Goal: Browse casually: Explore the website without a specific task or goal

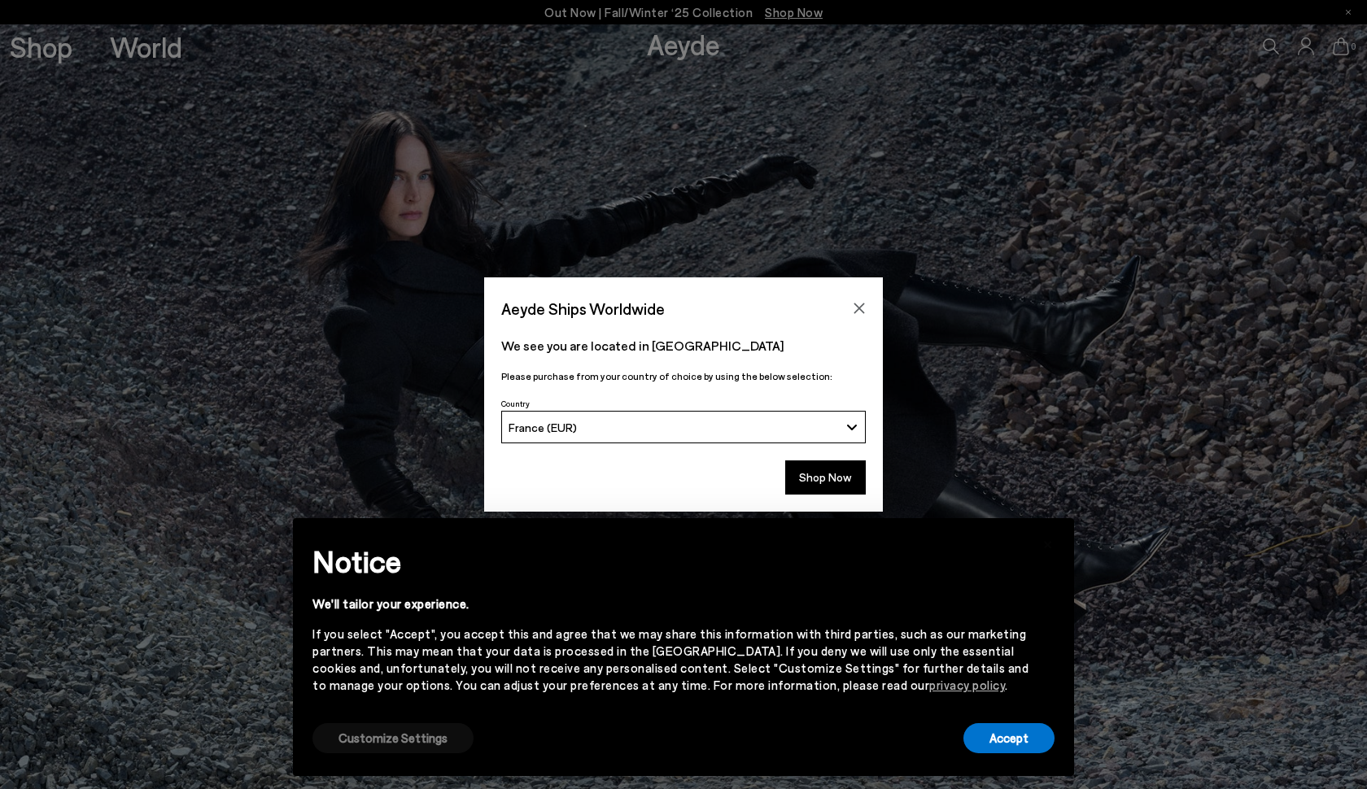
click at [416, 739] on button "Customize Settings" at bounding box center [392, 738] width 161 height 30
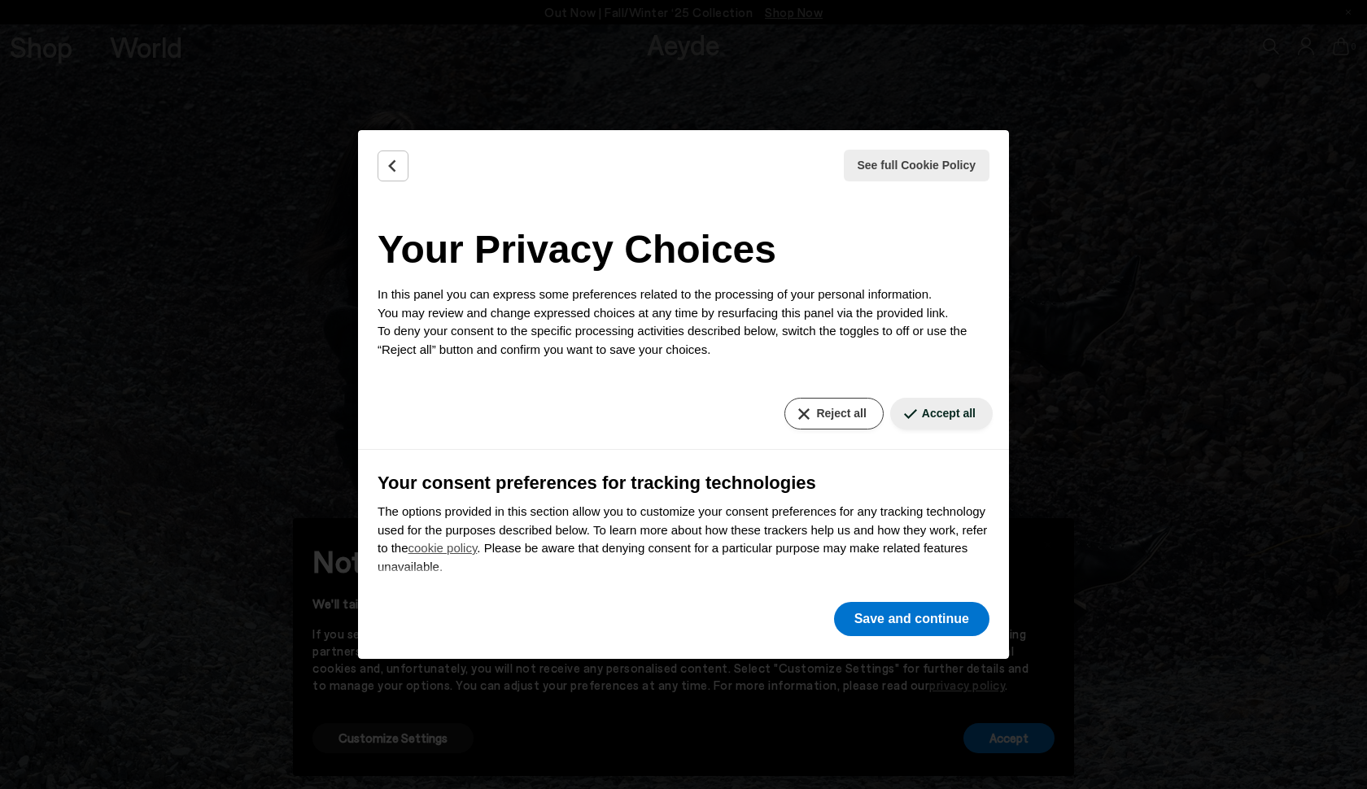
click at [822, 413] on button "Reject all" at bounding box center [833, 414] width 98 height 32
click at [886, 610] on button "Save and continue" at bounding box center [911, 619] width 155 height 34
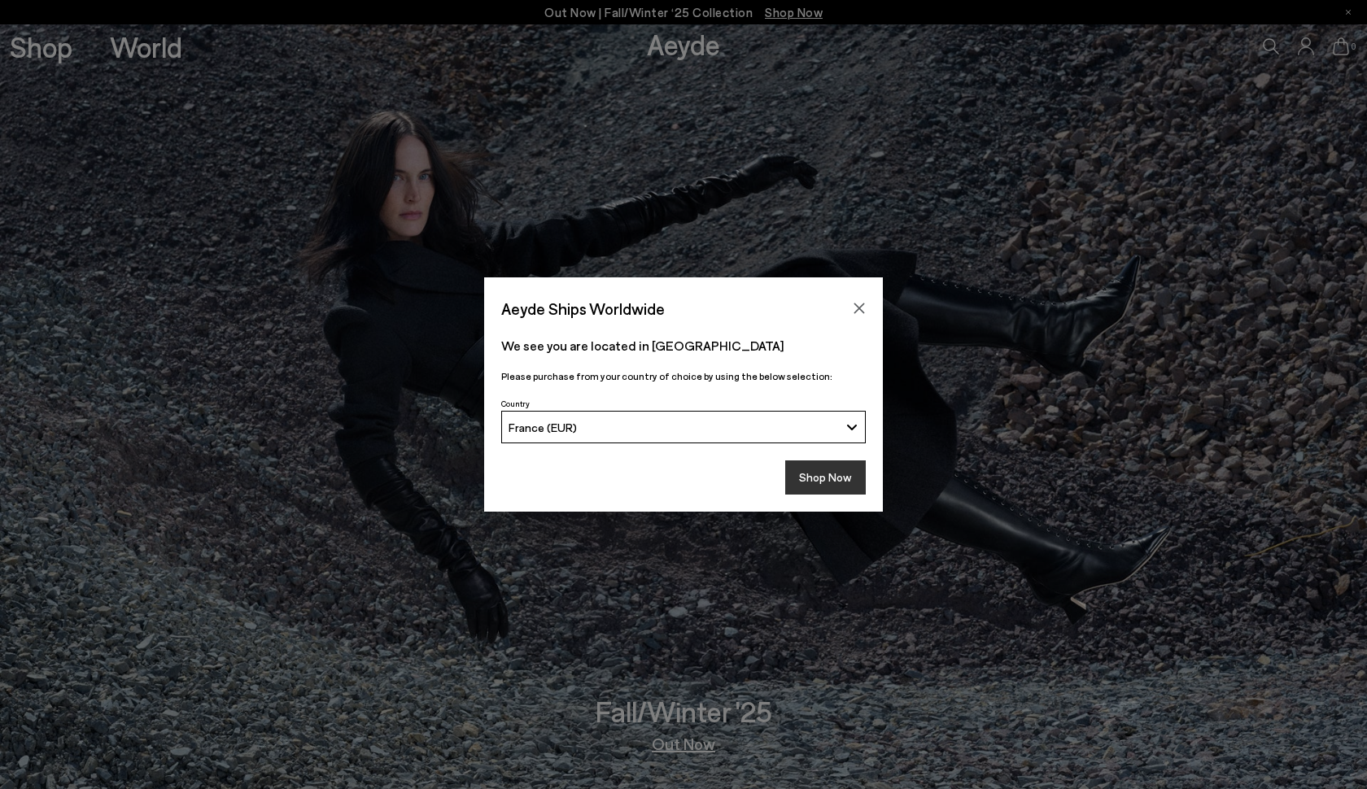
click at [826, 483] on button "Shop Now" at bounding box center [825, 478] width 81 height 34
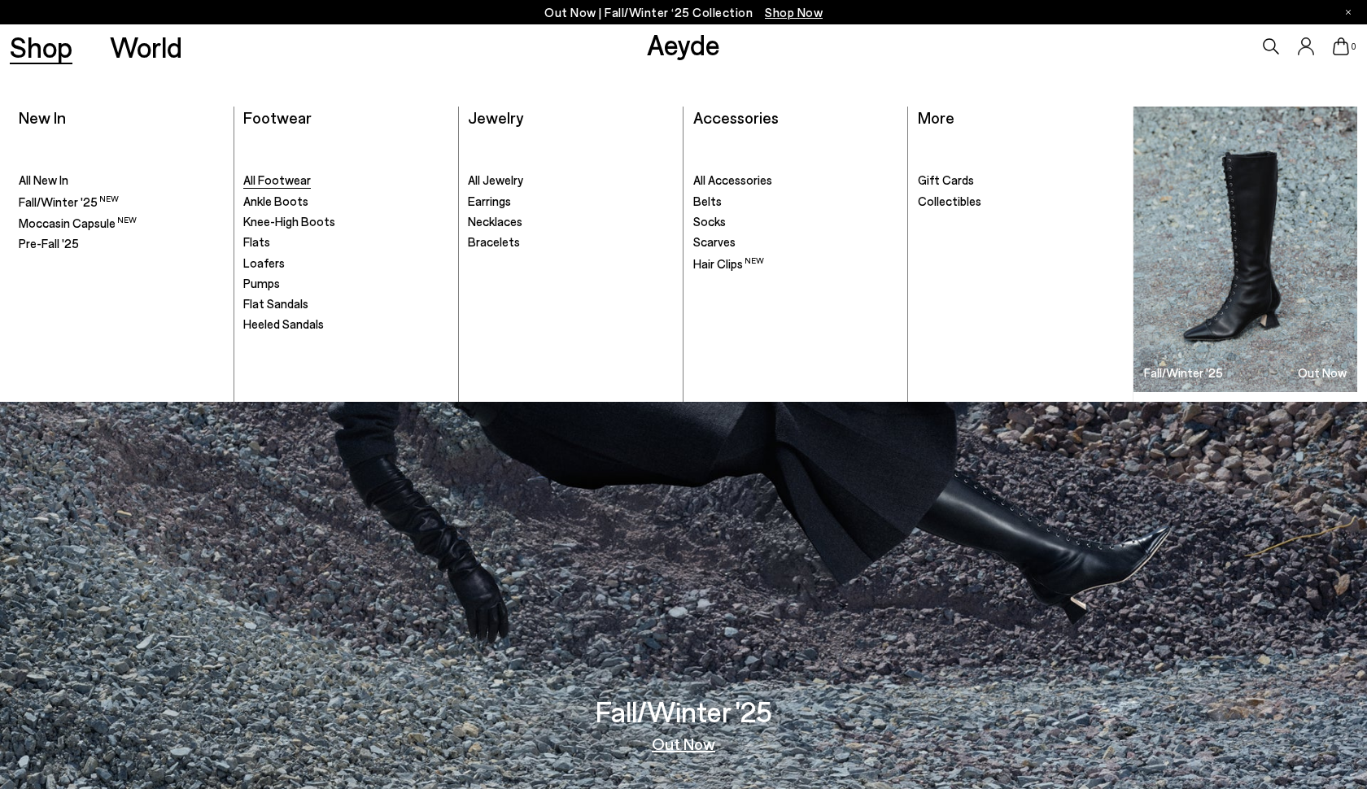
click at [293, 181] on span "All Footwear" at bounding box center [277, 180] width 68 height 15
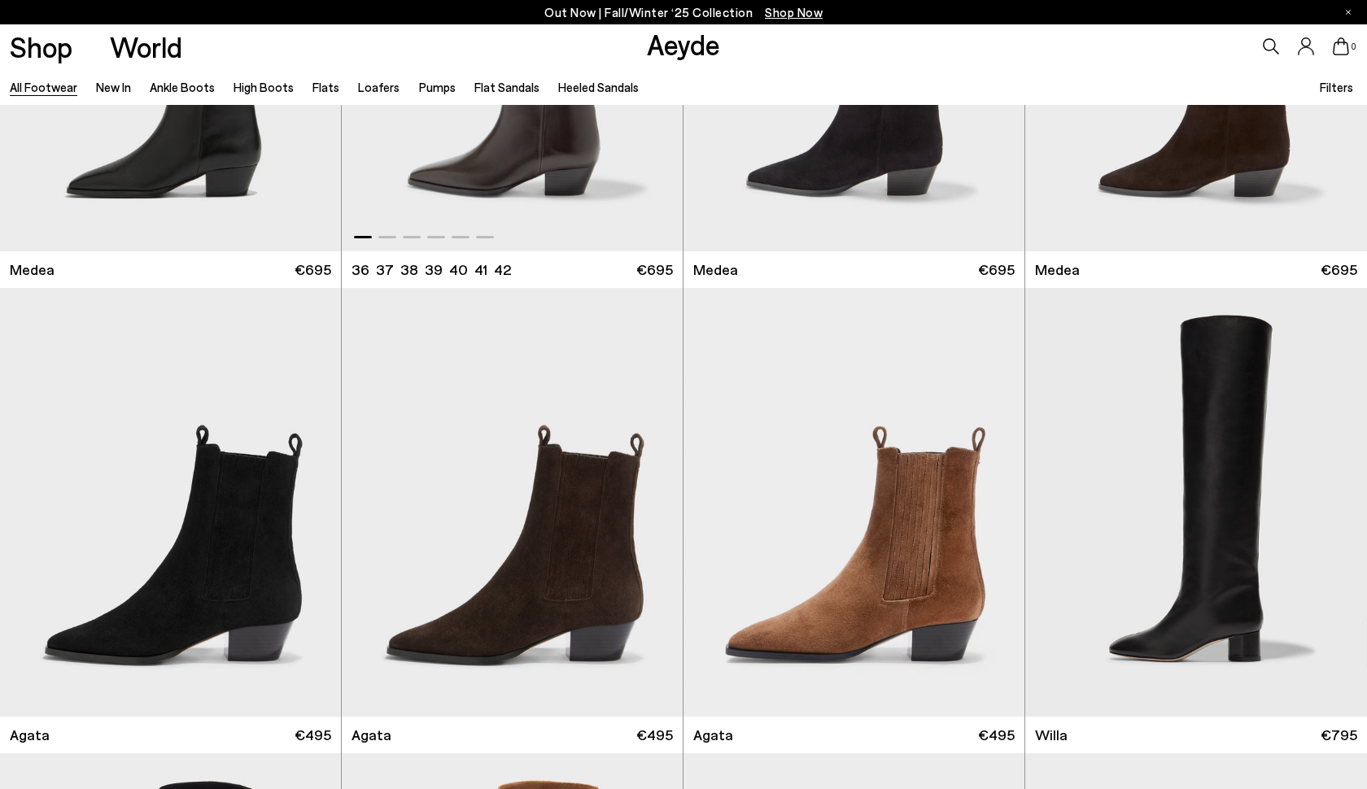
scroll to position [344, 0]
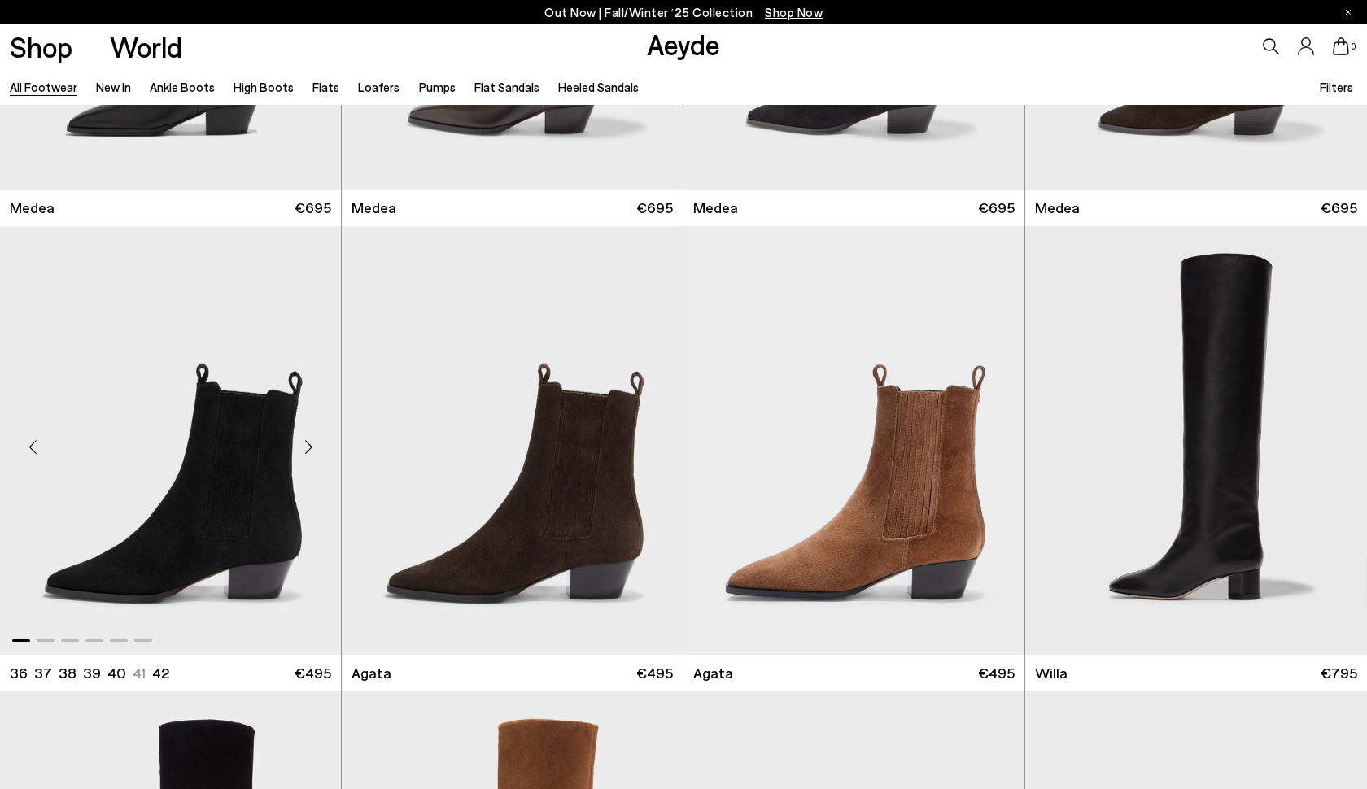
click at [309, 444] on div "Next slide" at bounding box center [308, 446] width 49 height 49
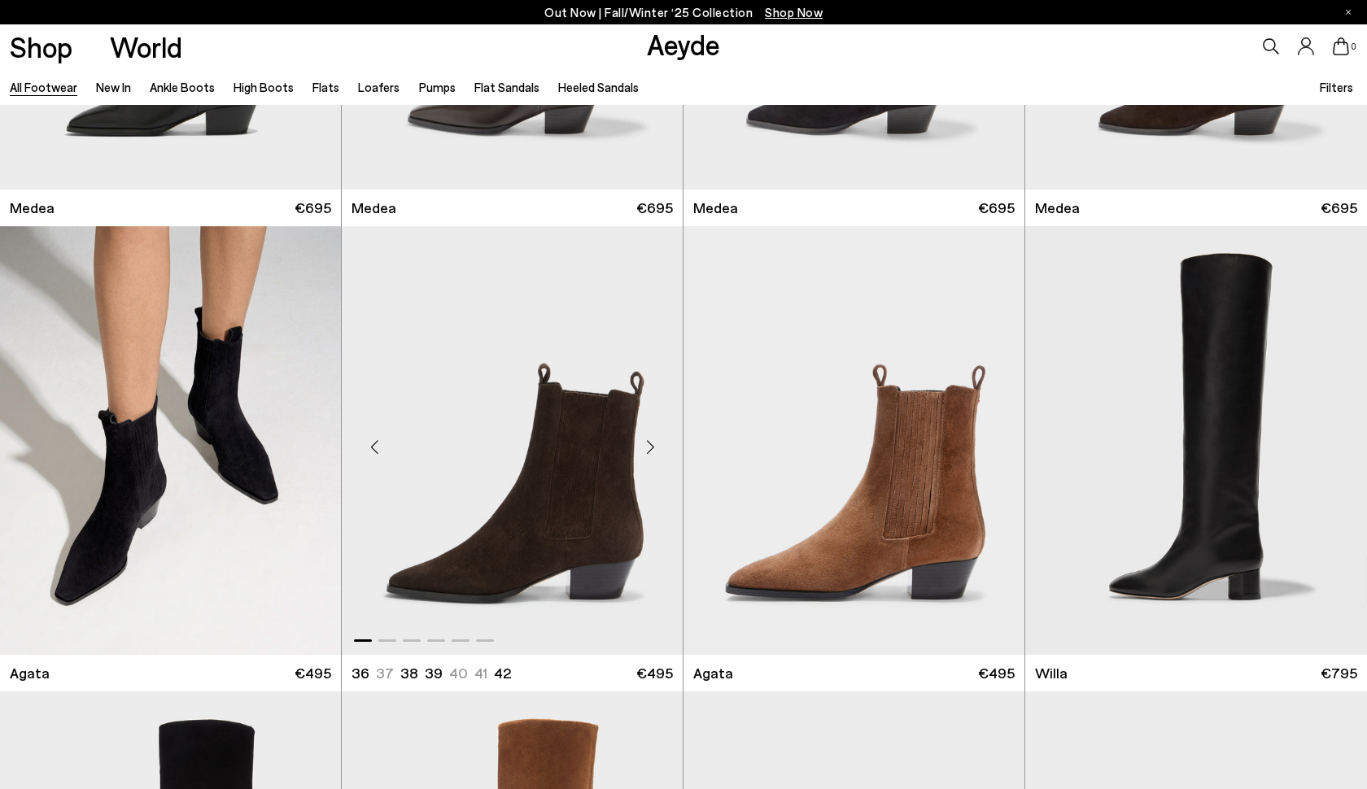
click at [651, 448] on div "Next slide" at bounding box center [650, 446] width 49 height 49
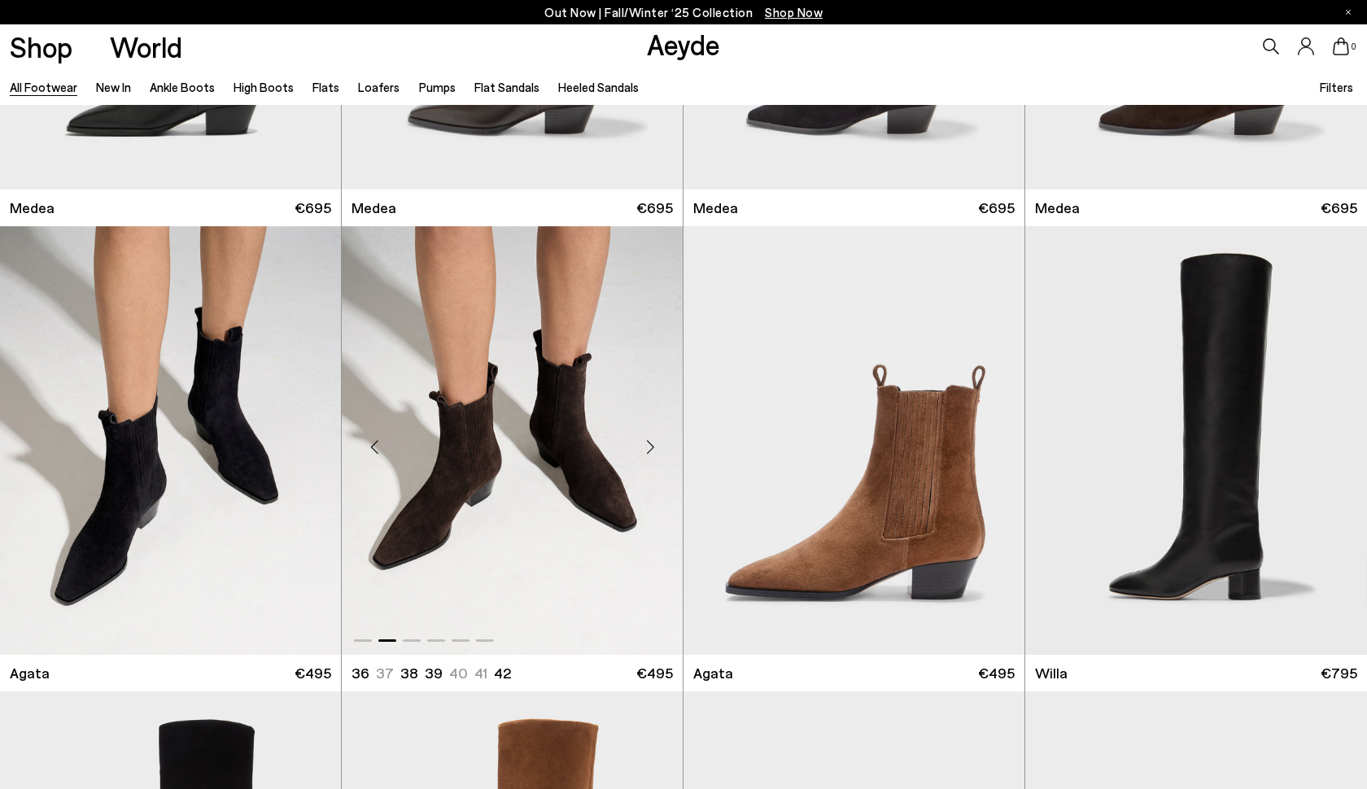
click at [651, 448] on div "Next slide" at bounding box center [650, 446] width 49 height 49
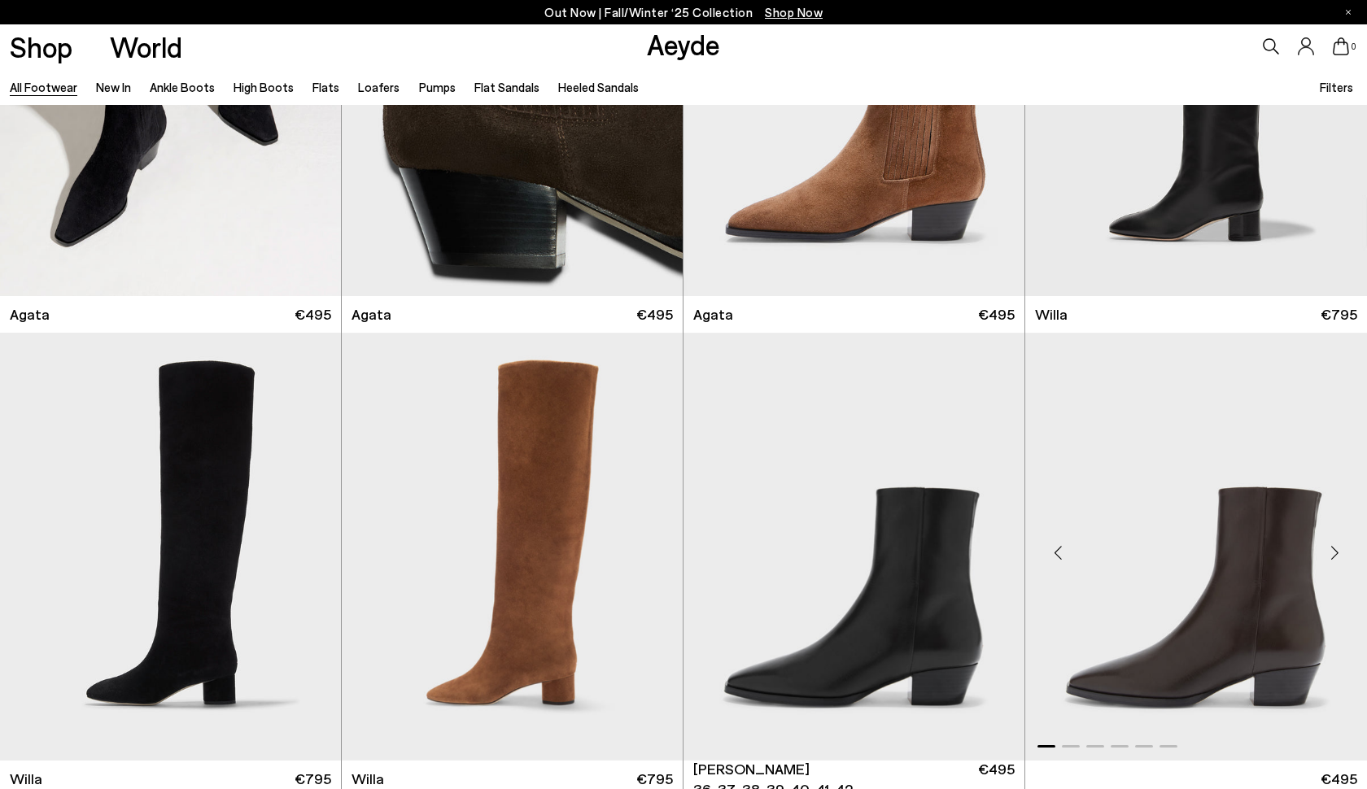
scroll to position [878, 0]
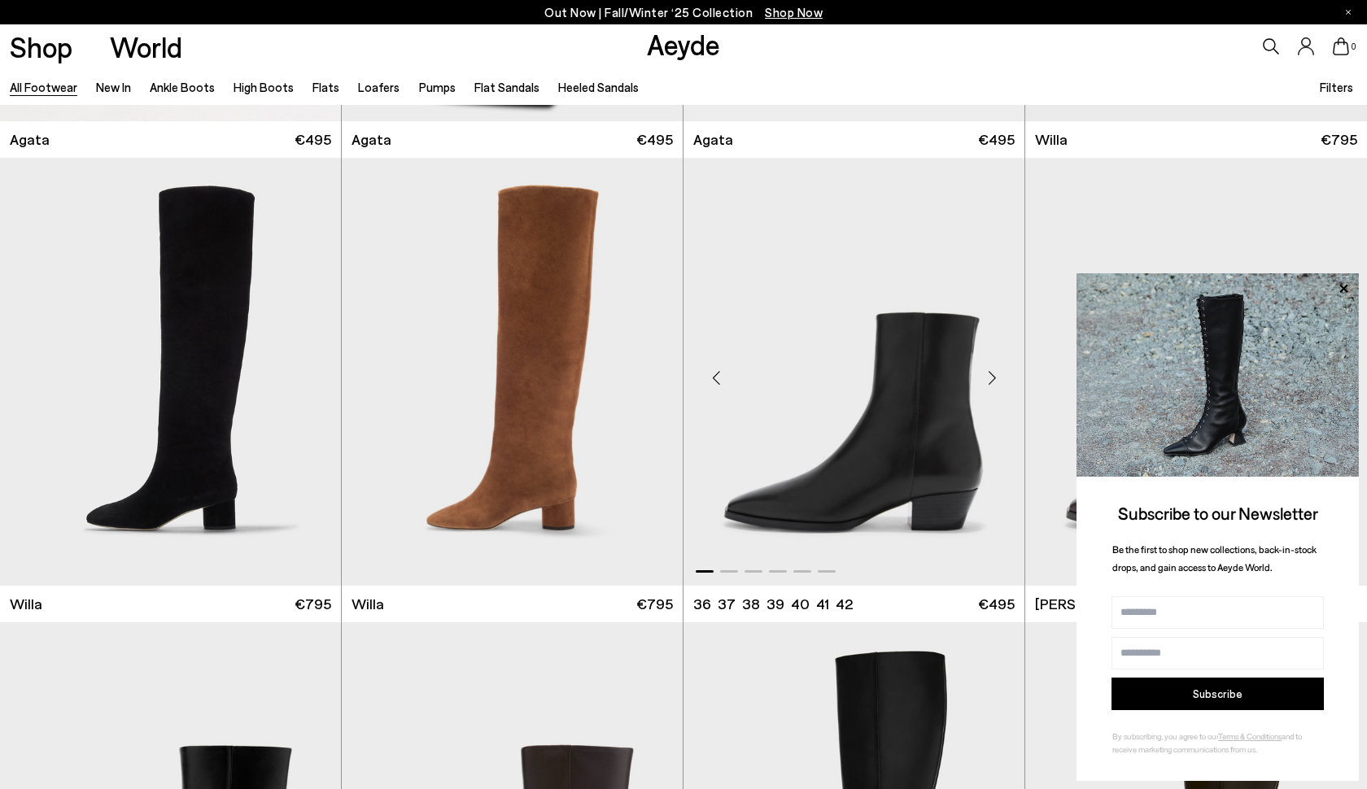
click at [1002, 379] on div "Next slide" at bounding box center [992, 378] width 49 height 49
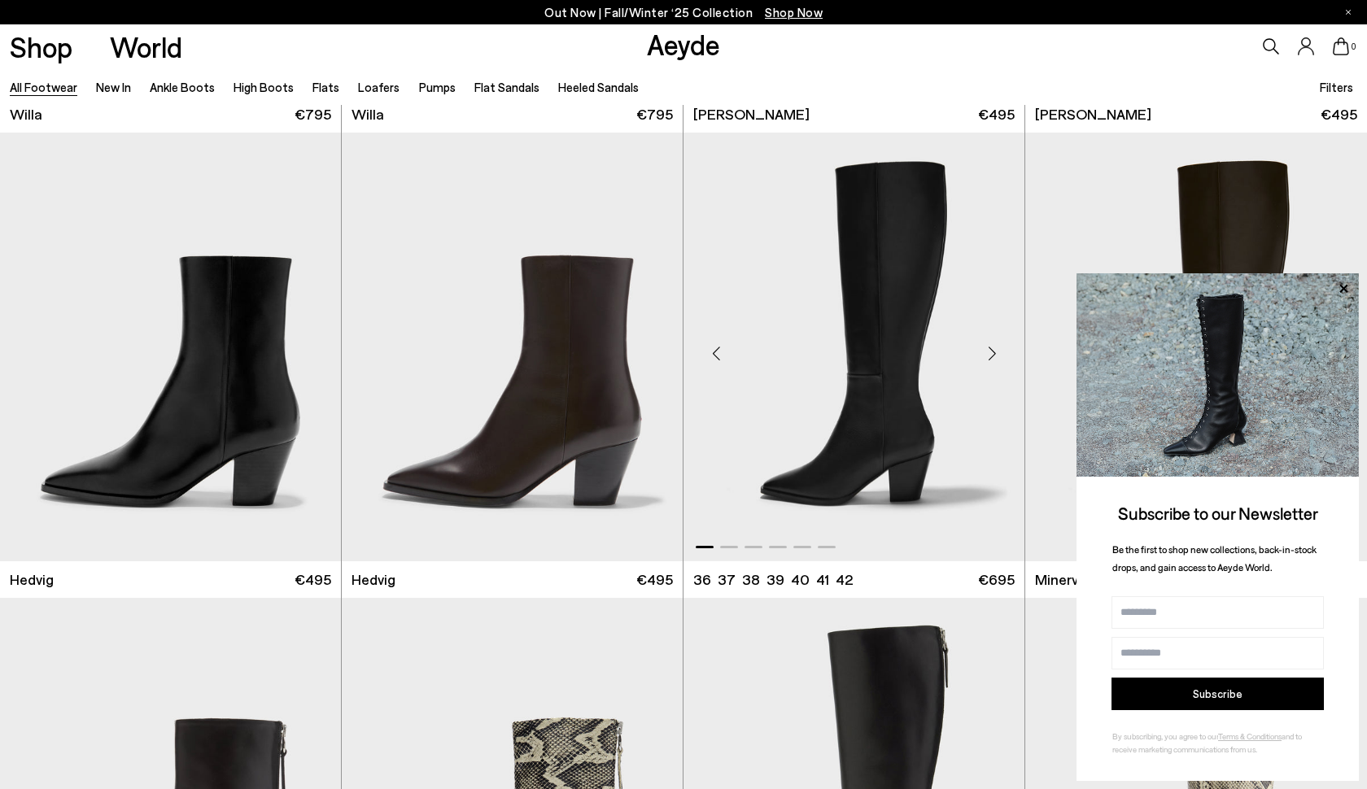
scroll to position [1437, 0]
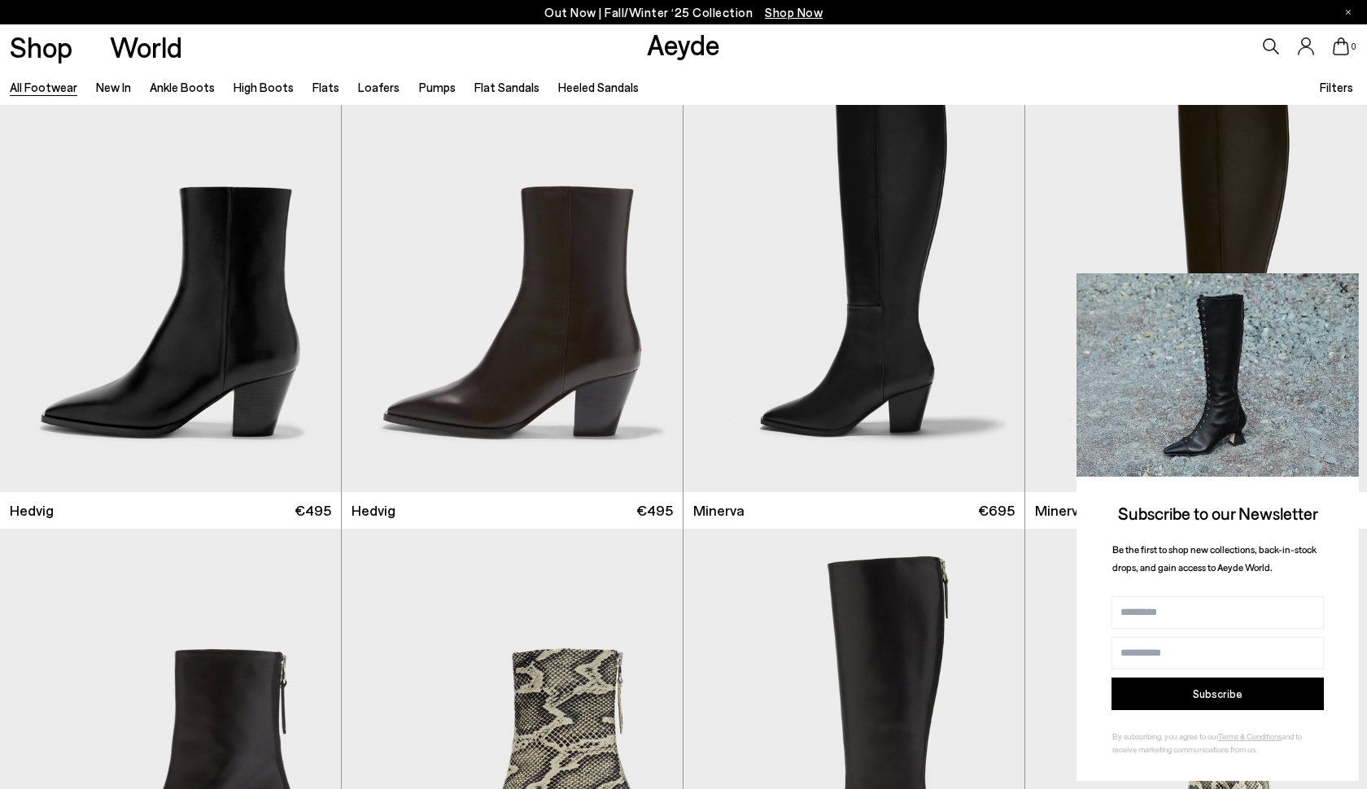
click at [1336, 292] on icon at bounding box center [1343, 288] width 21 height 21
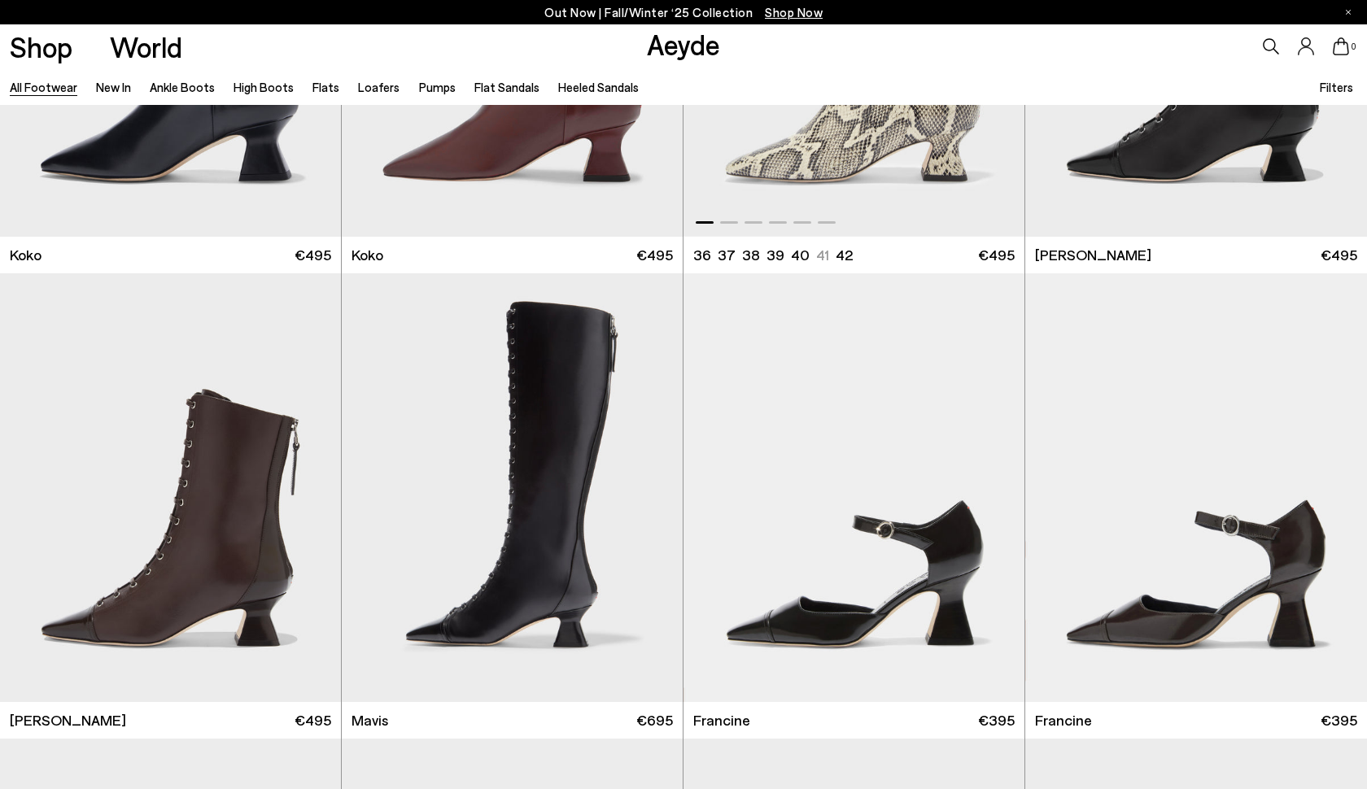
scroll to position [2664, 0]
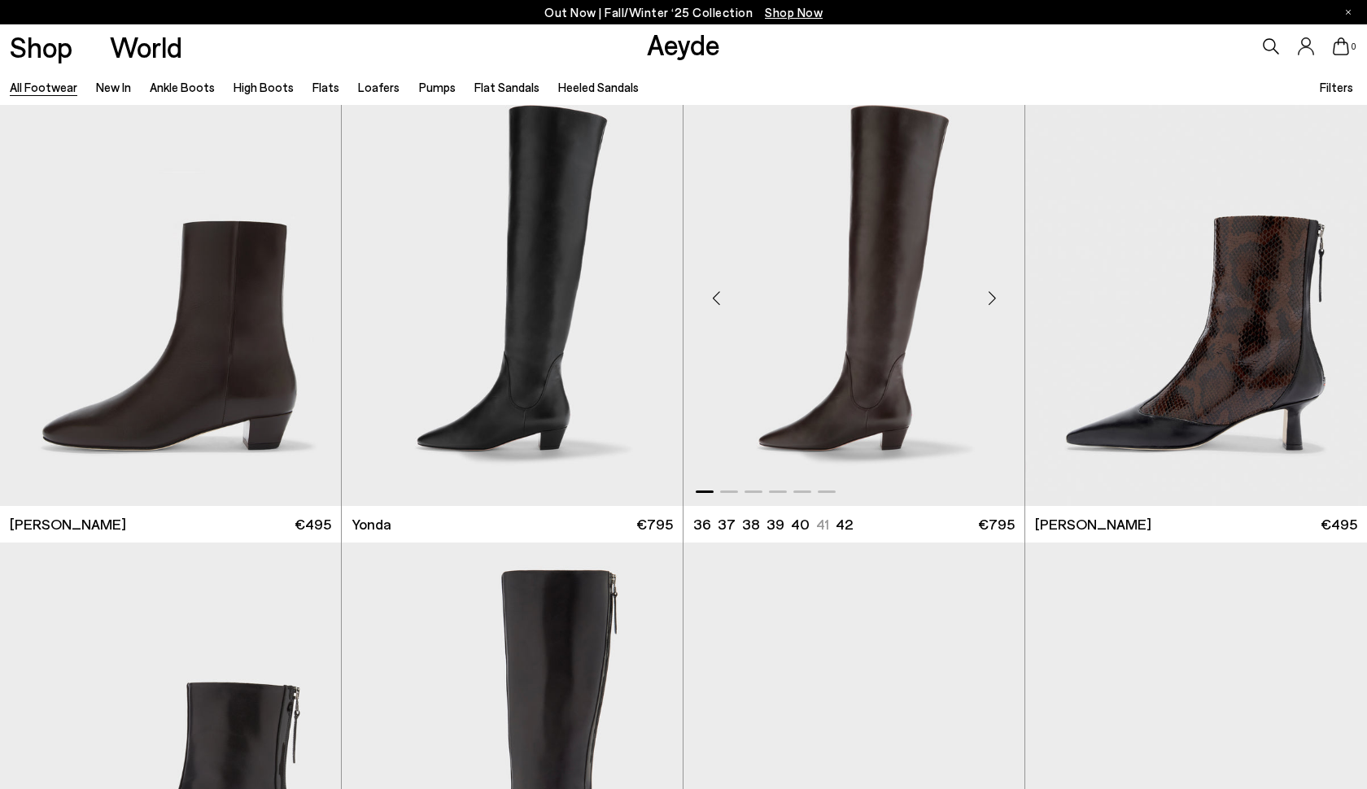
scroll to position [4242, 0]
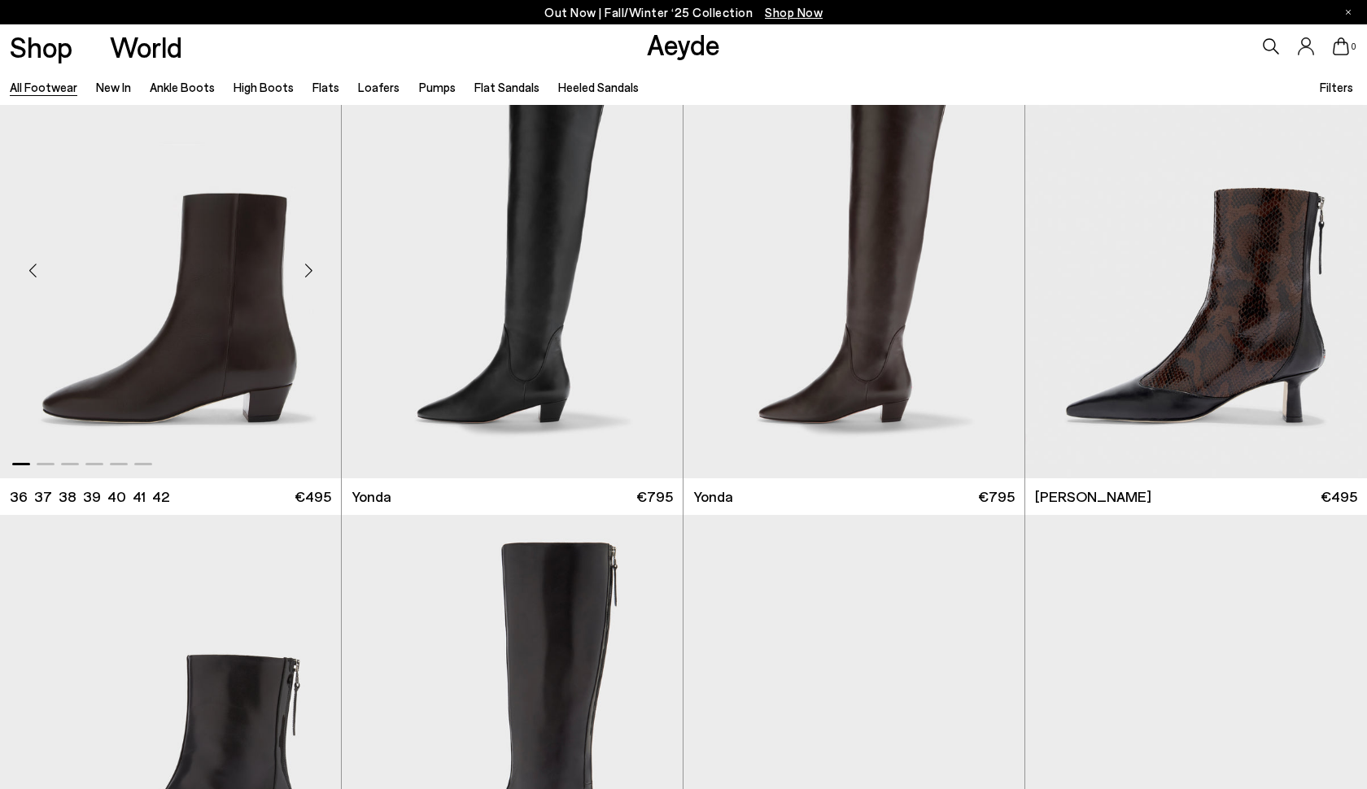
click at [308, 274] on div "Next slide" at bounding box center [308, 270] width 49 height 49
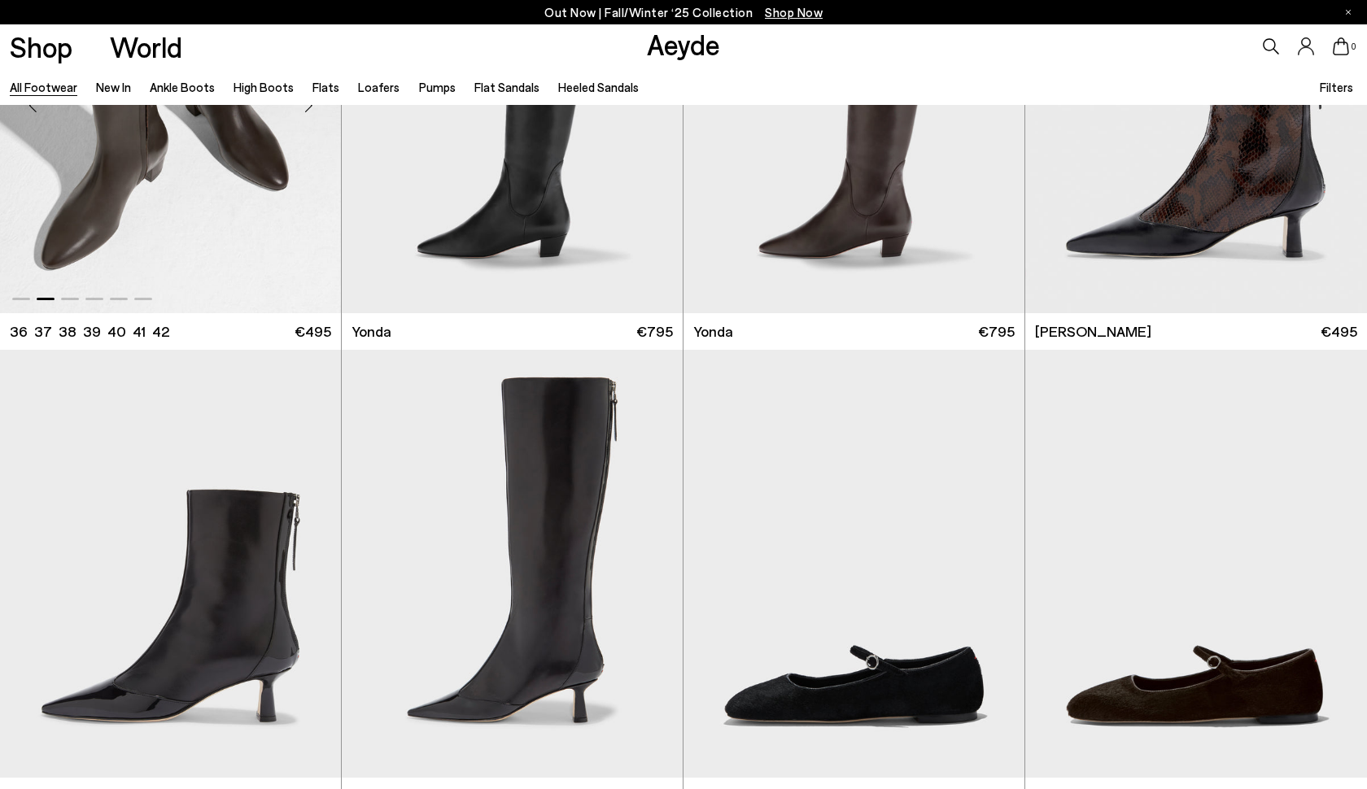
scroll to position [4809, 0]
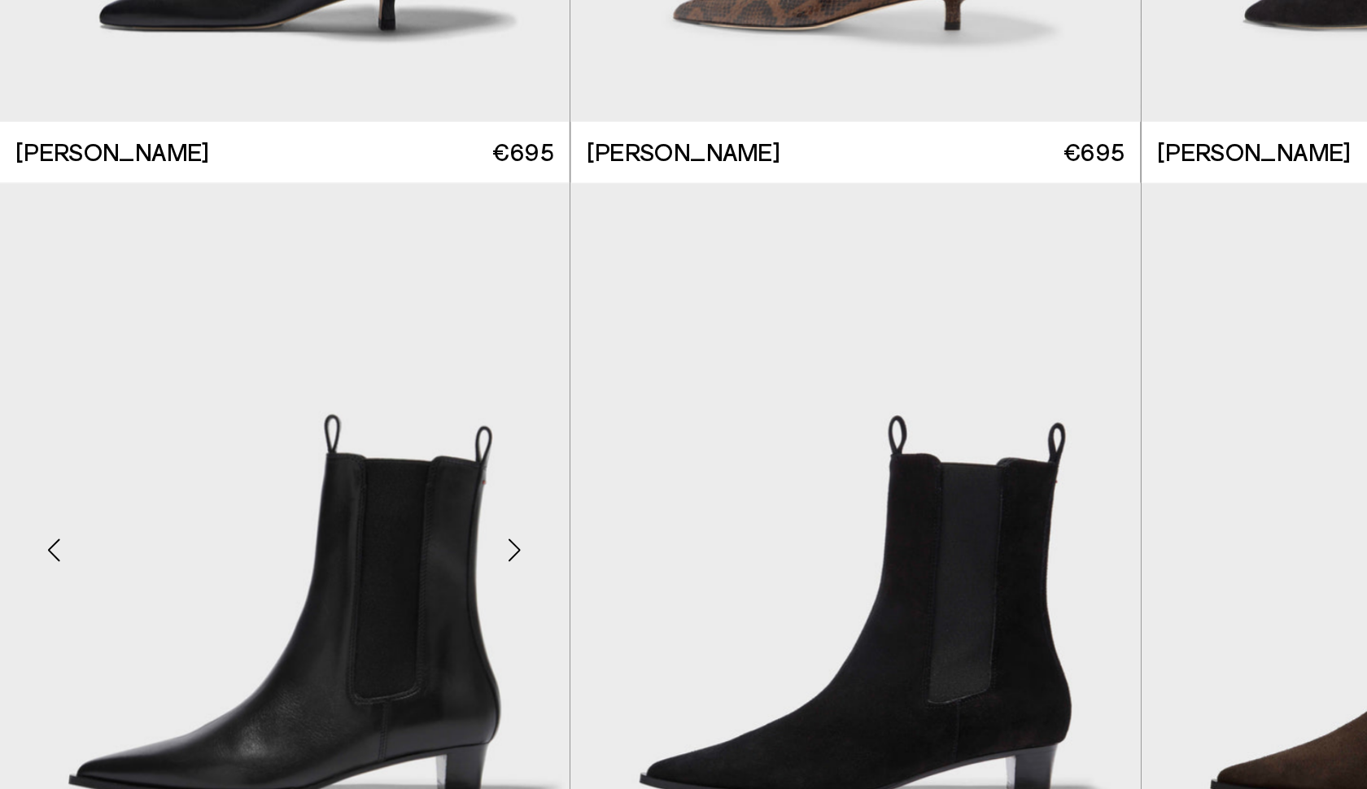
scroll to position [6817, 0]
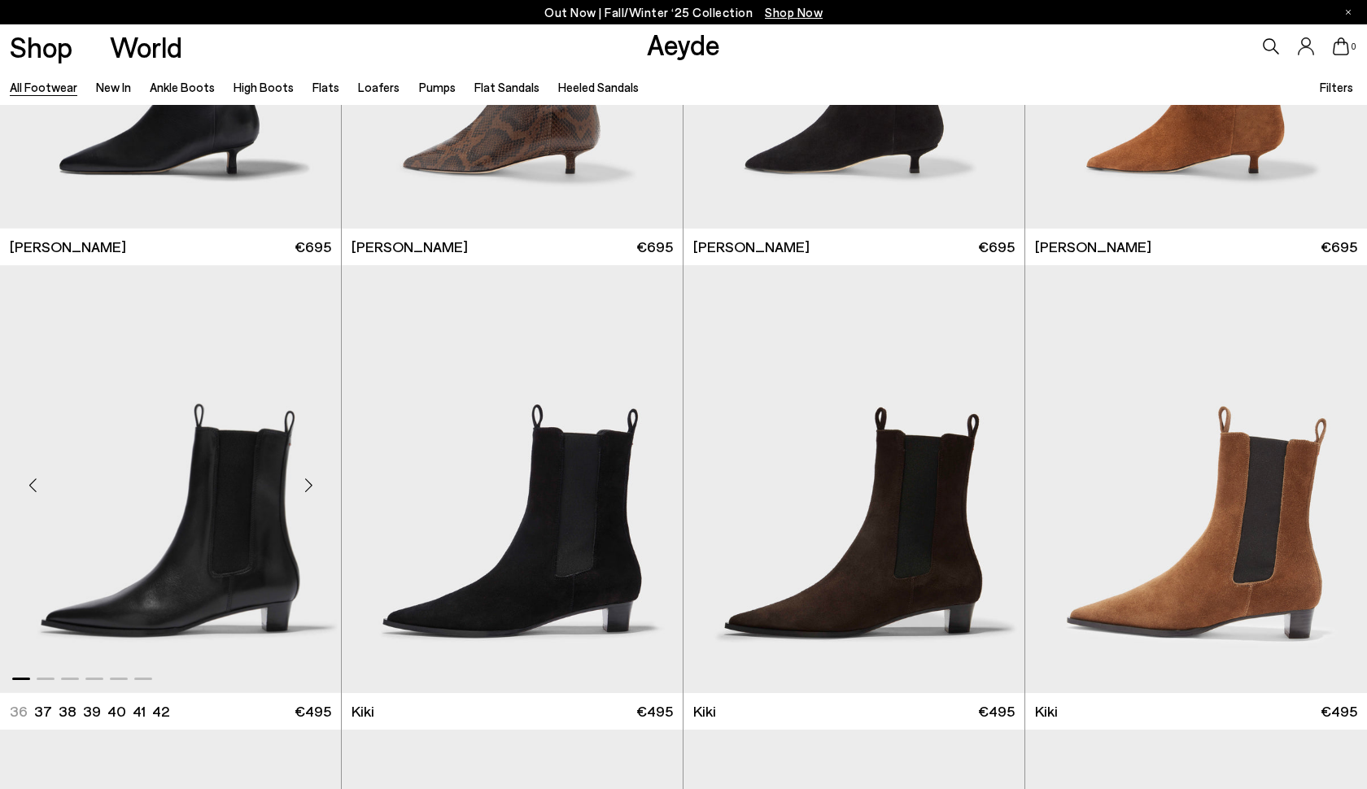
click at [314, 482] on div "Next slide" at bounding box center [308, 485] width 49 height 49
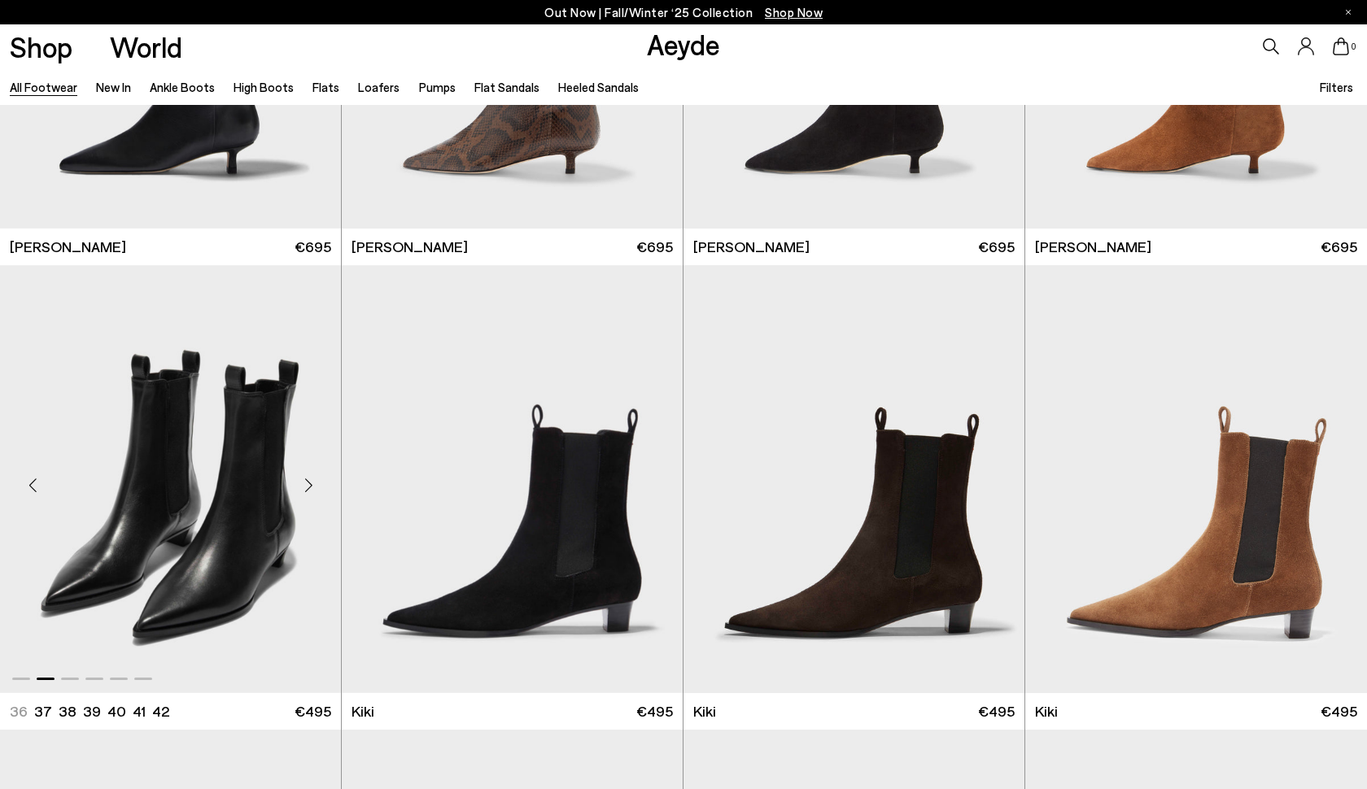
click at [304, 481] on div "Next slide" at bounding box center [308, 485] width 49 height 49
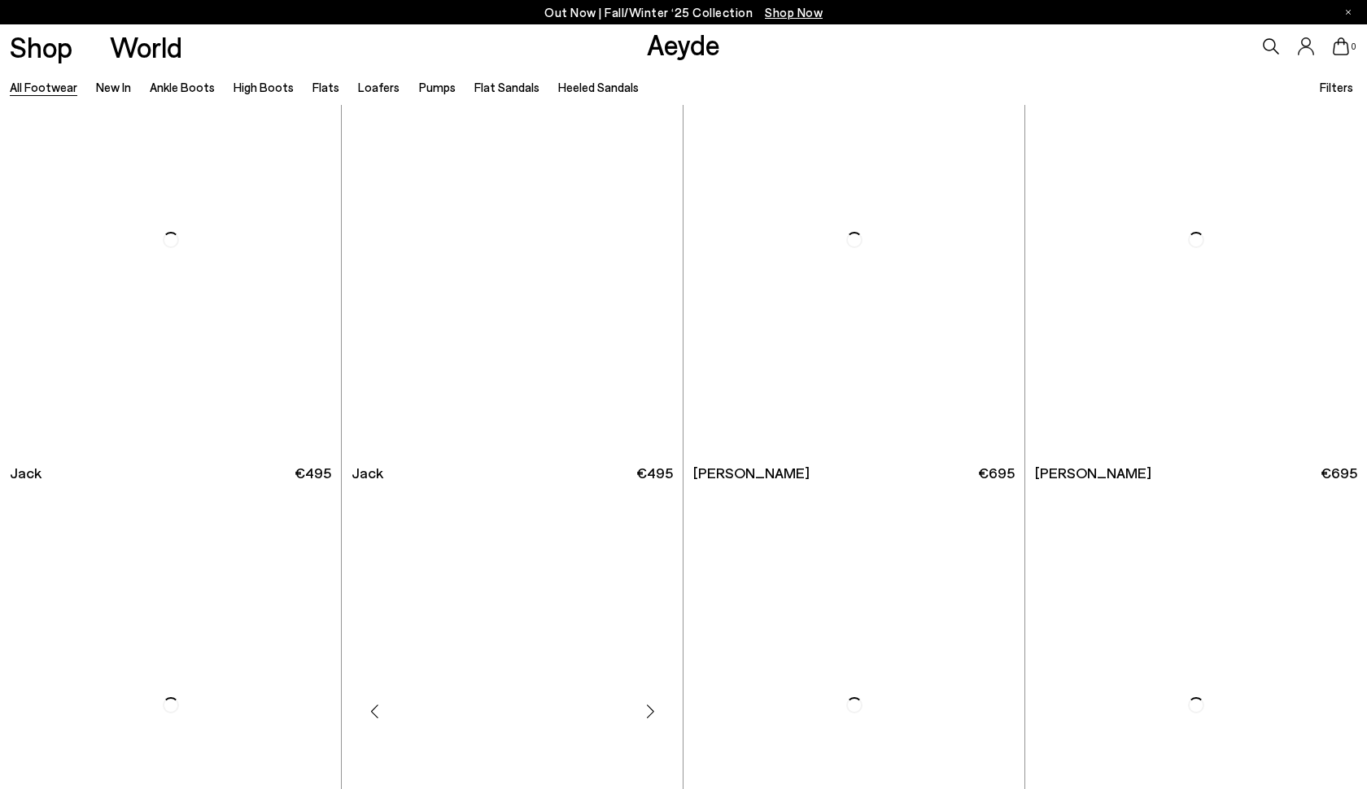
scroll to position [11548, 0]
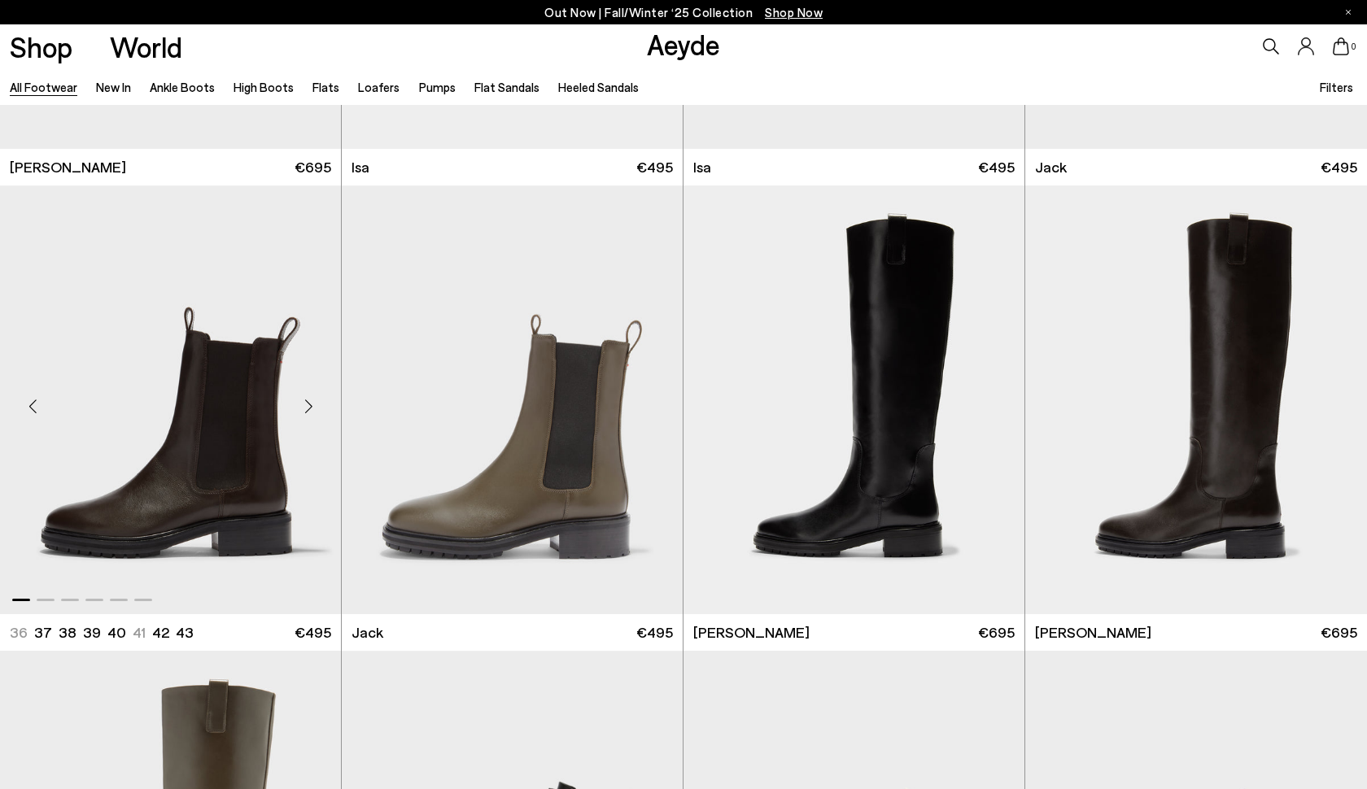
click at [311, 405] on div "Next slide" at bounding box center [308, 406] width 49 height 49
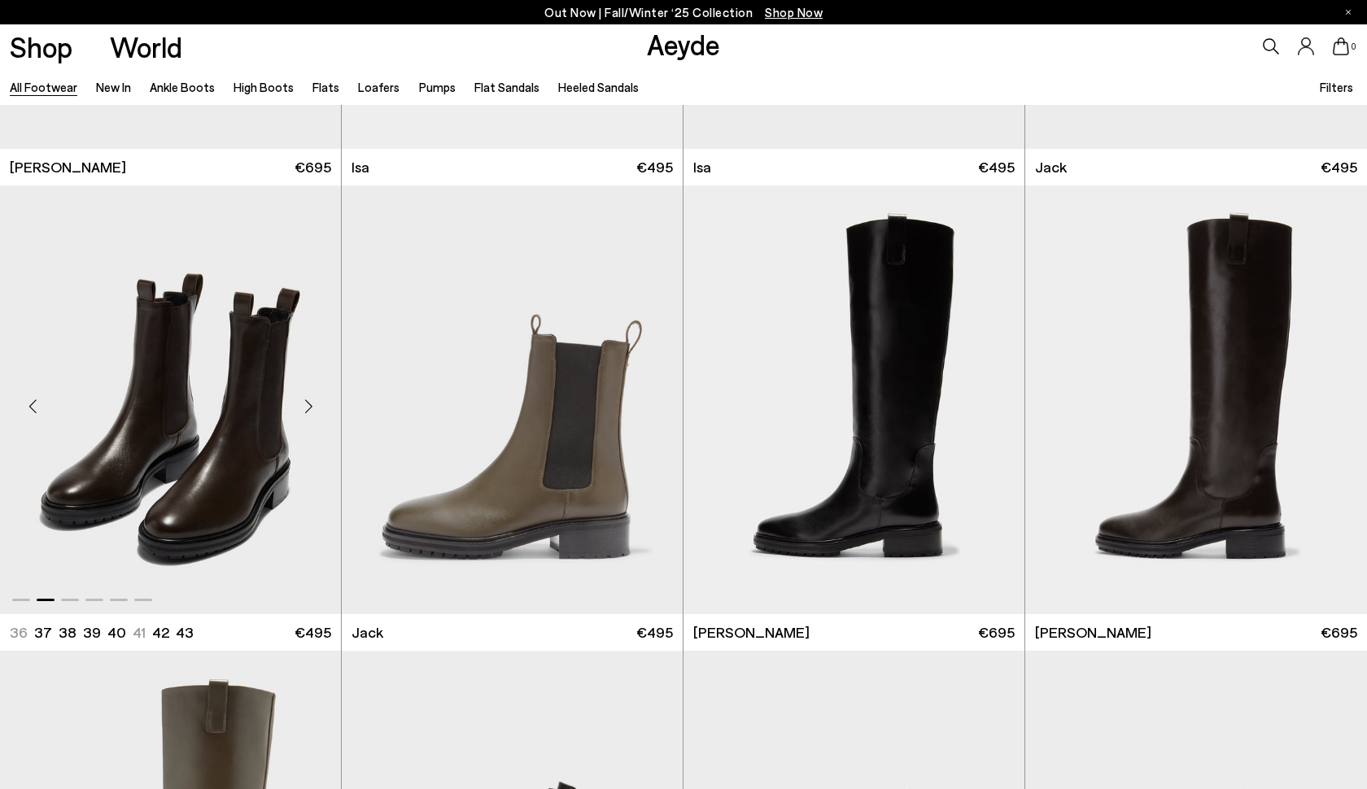
click at [310, 407] on div "Next slide" at bounding box center [308, 406] width 49 height 49
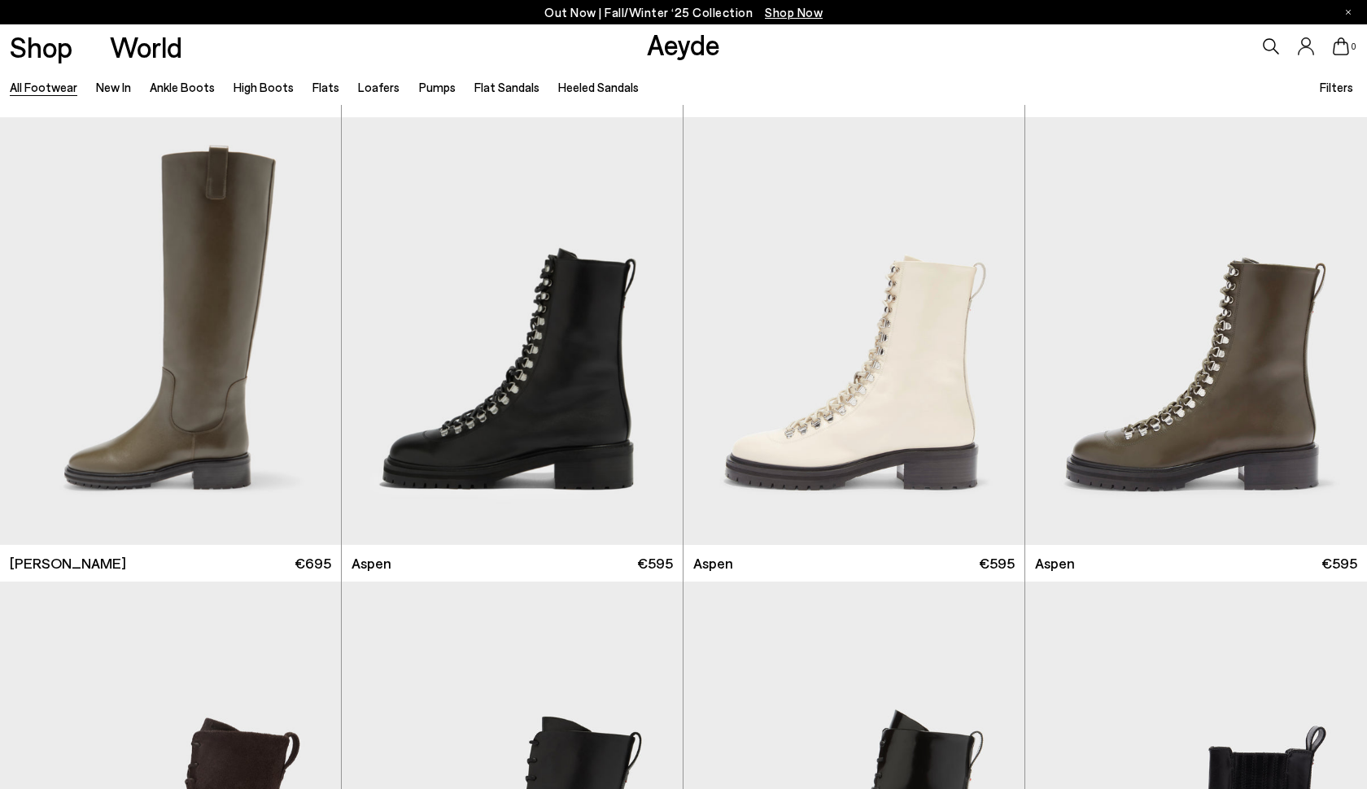
scroll to position [12556, 0]
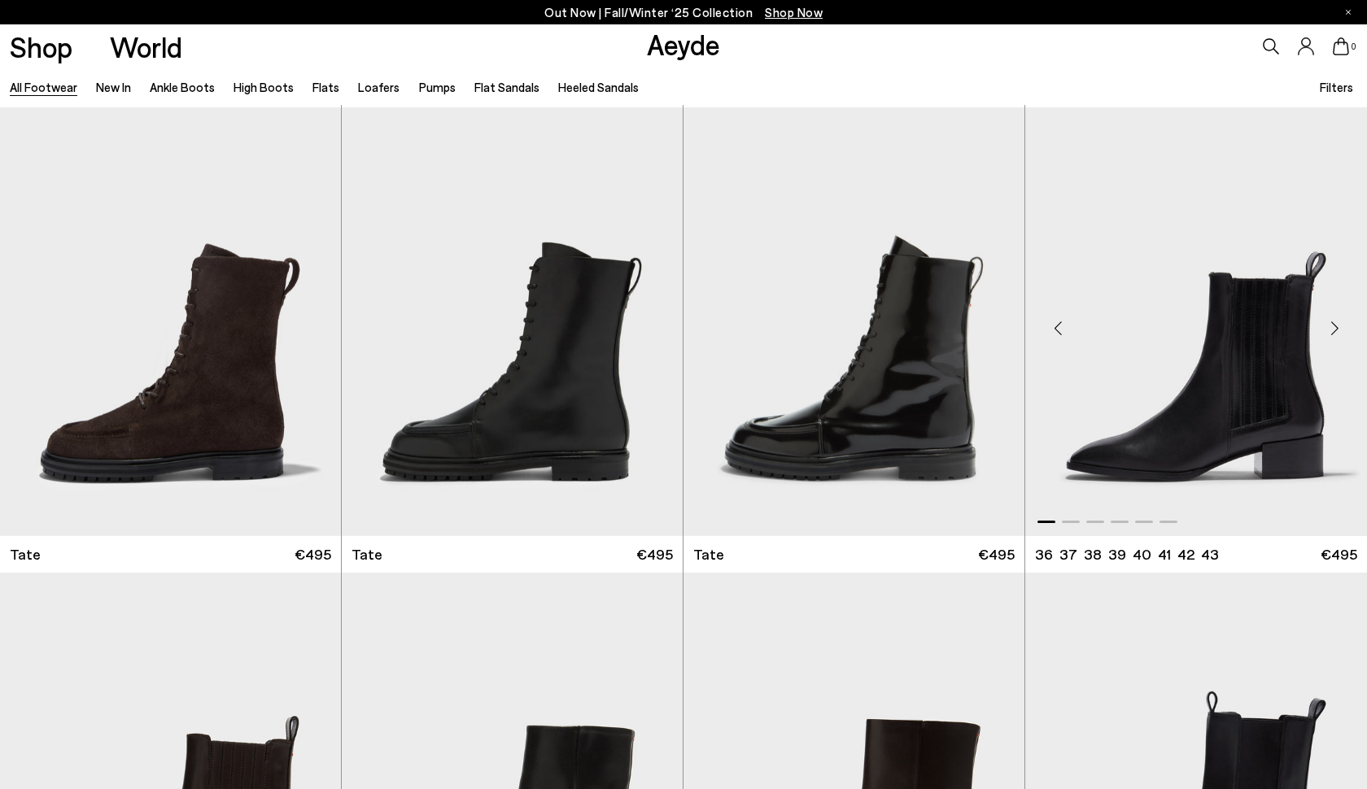
click at [1328, 327] on div "Next slide" at bounding box center [1334, 328] width 49 height 49
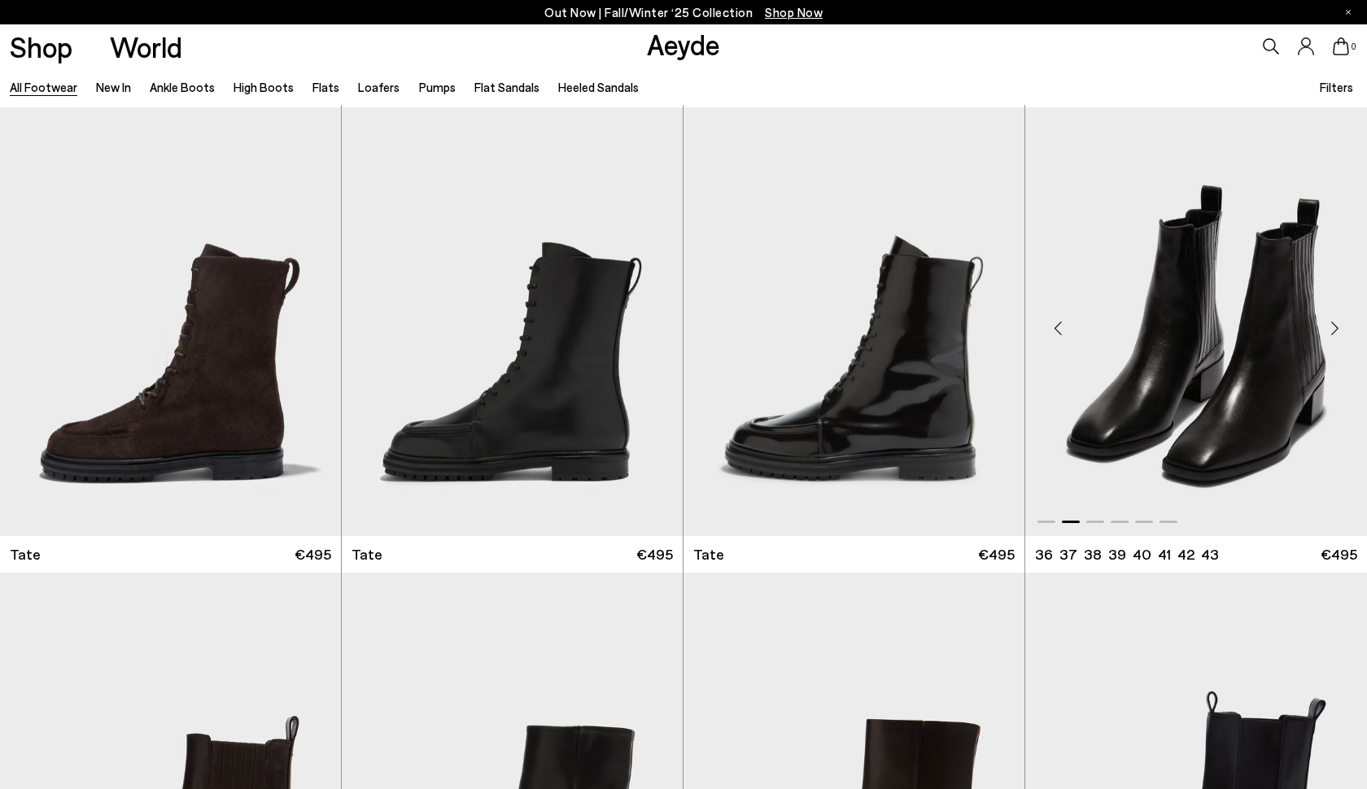
click at [1336, 332] on div "Next slide" at bounding box center [1334, 328] width 49 height 49
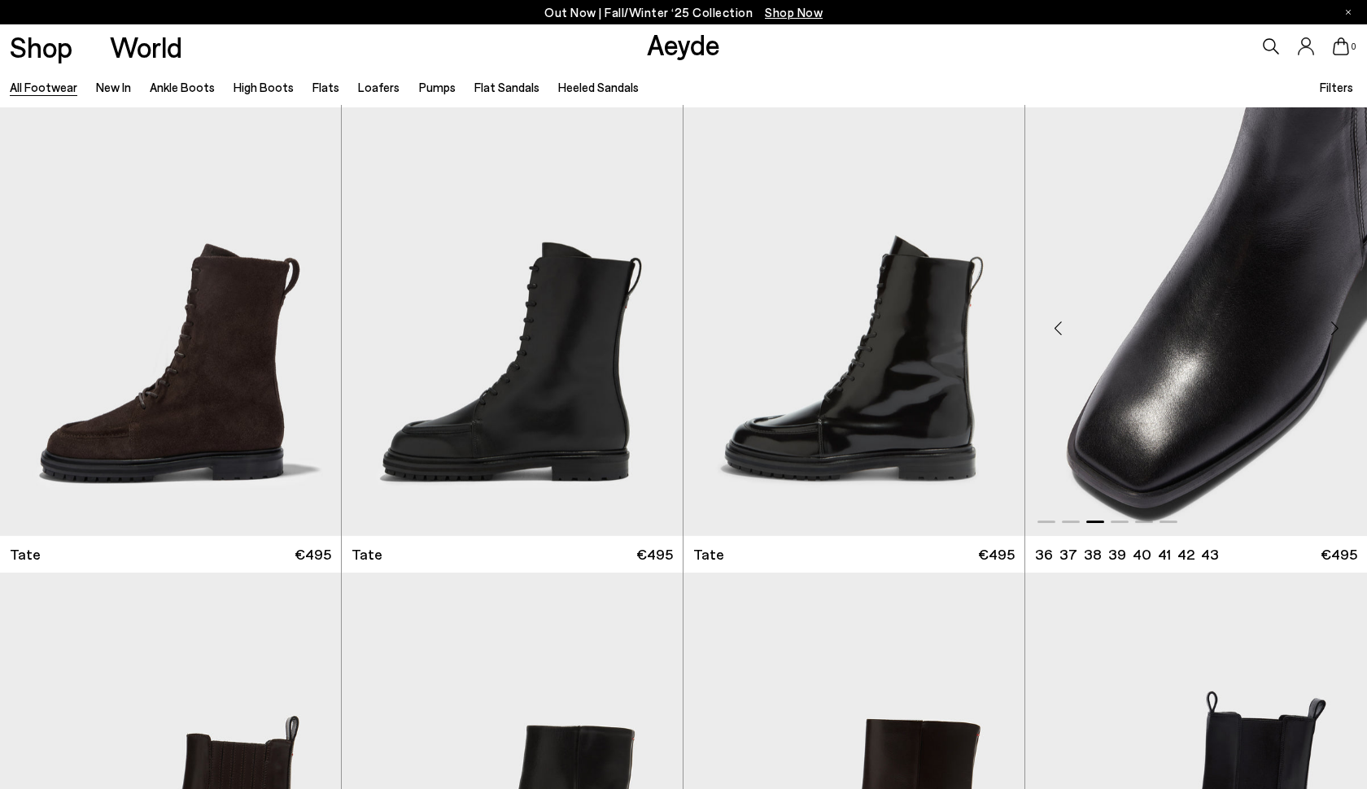
click at [1336, 332] on div "Next slide" at bounding box center [1334, 328] width 49 height 49
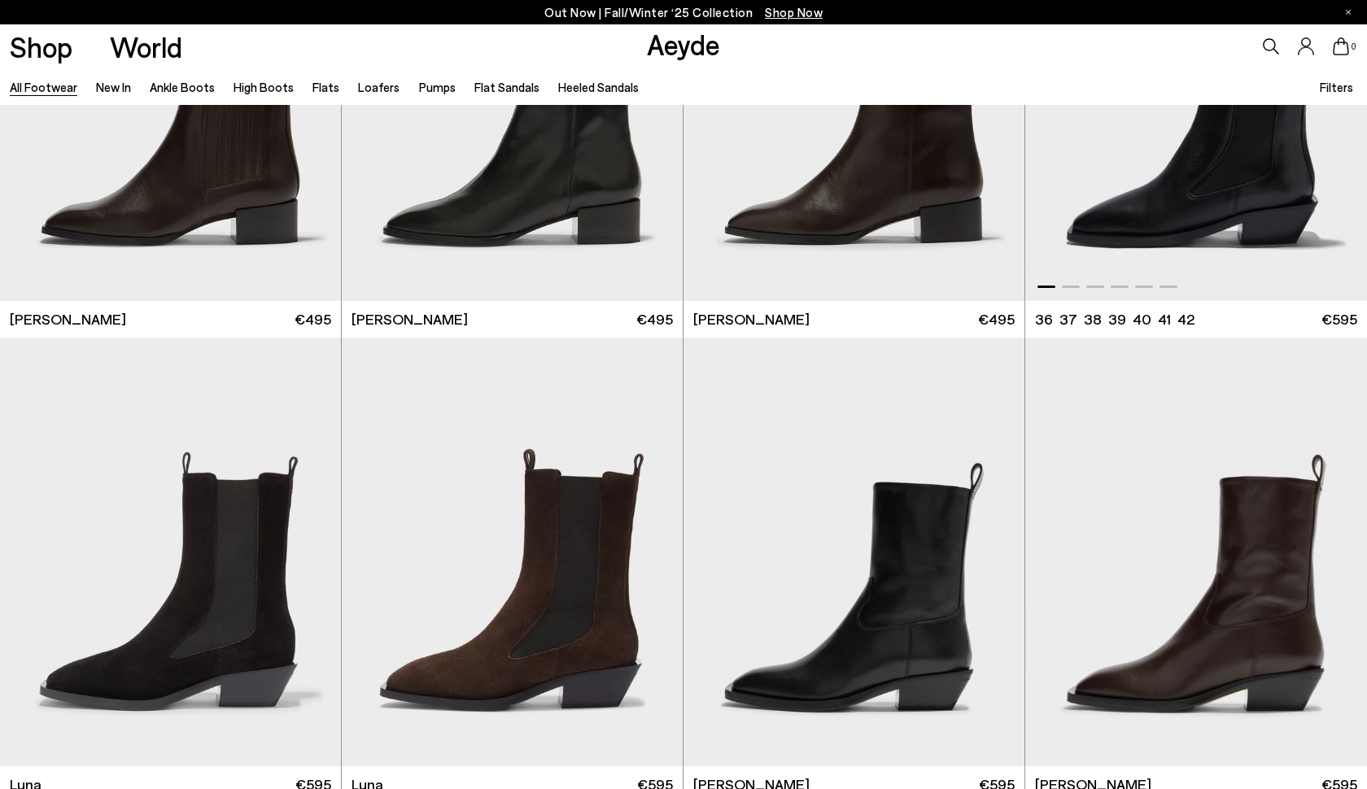
scroll to position [13387, 0]
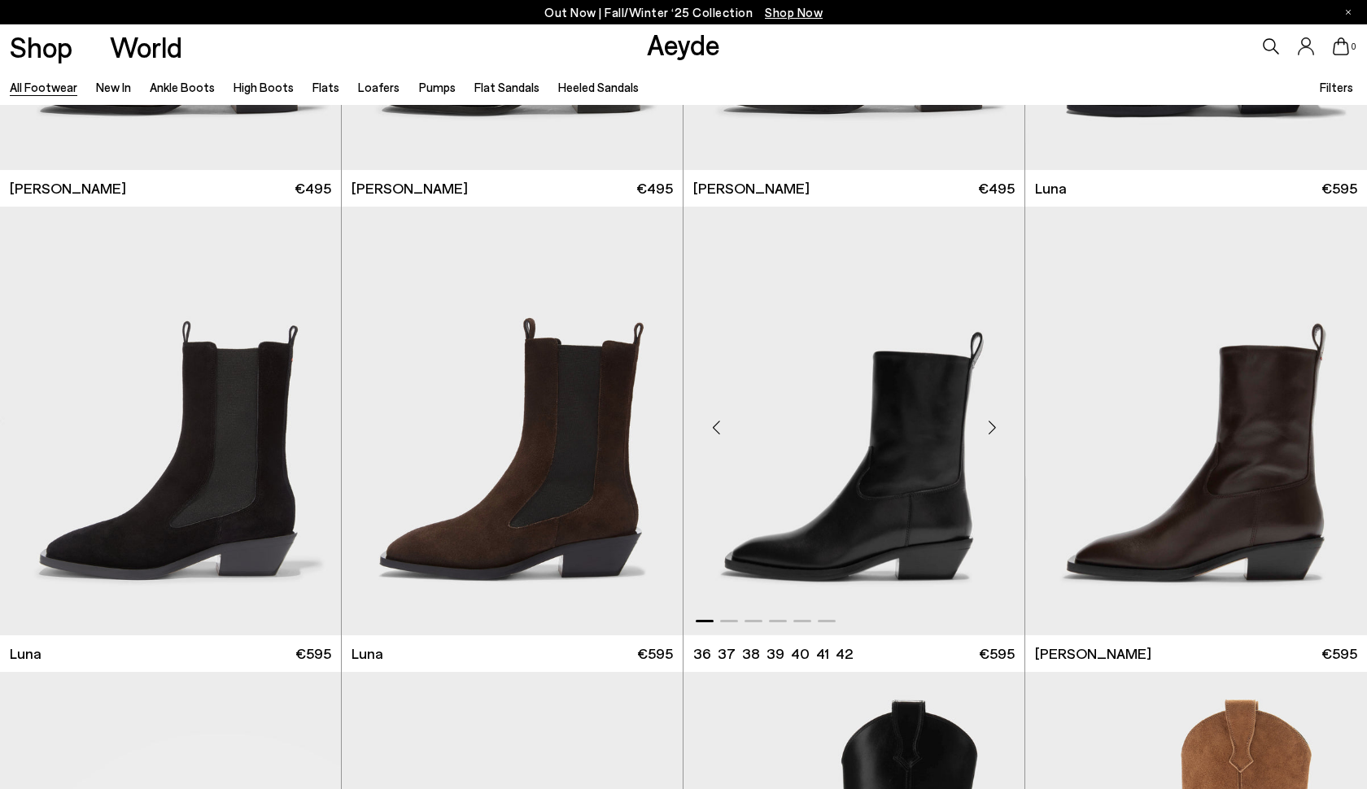
click at [992, 427] on div "Next slide" at bounding box center [992, 428] width 49 height 49
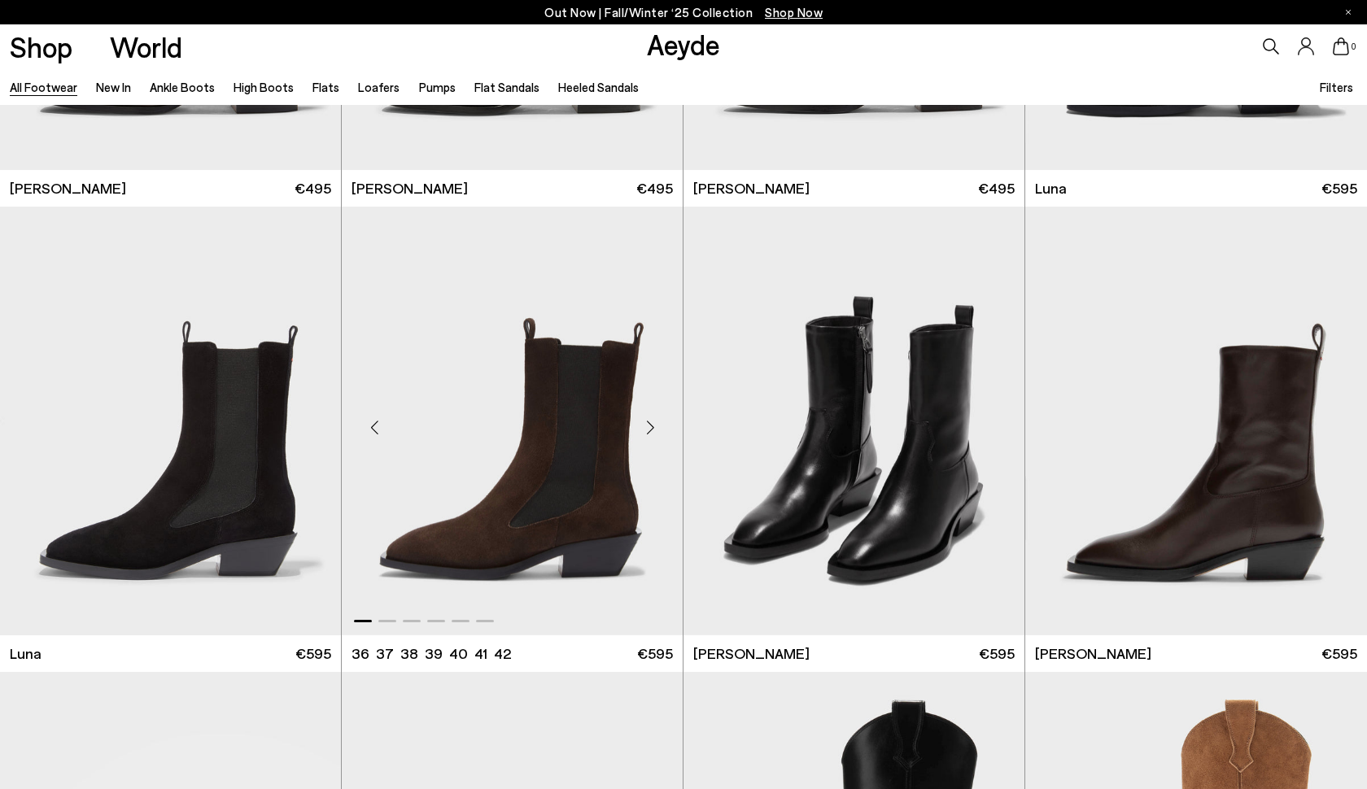
click at [651, 432] on div "Next slide" at bounding box center [650, 428] width 49 height 49
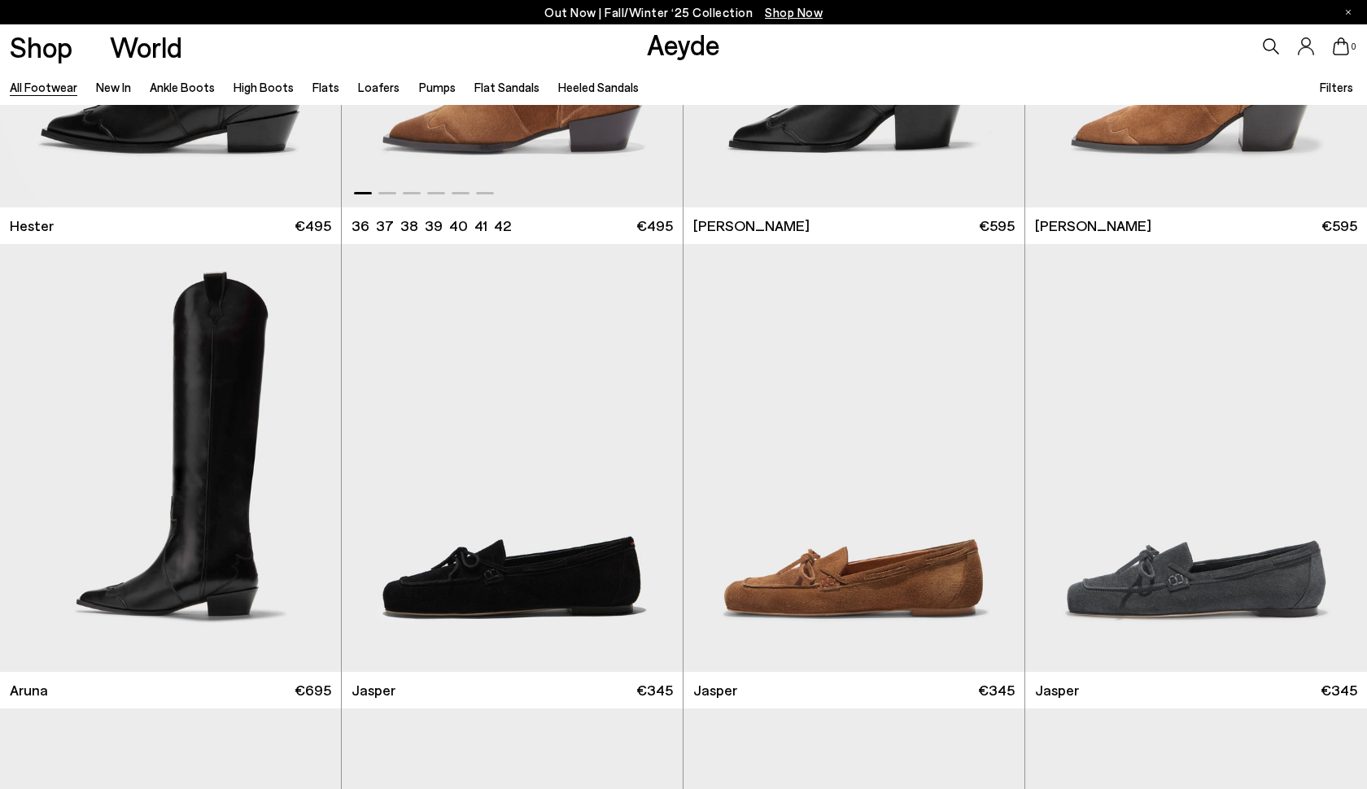
scroll to position [14312, 0]
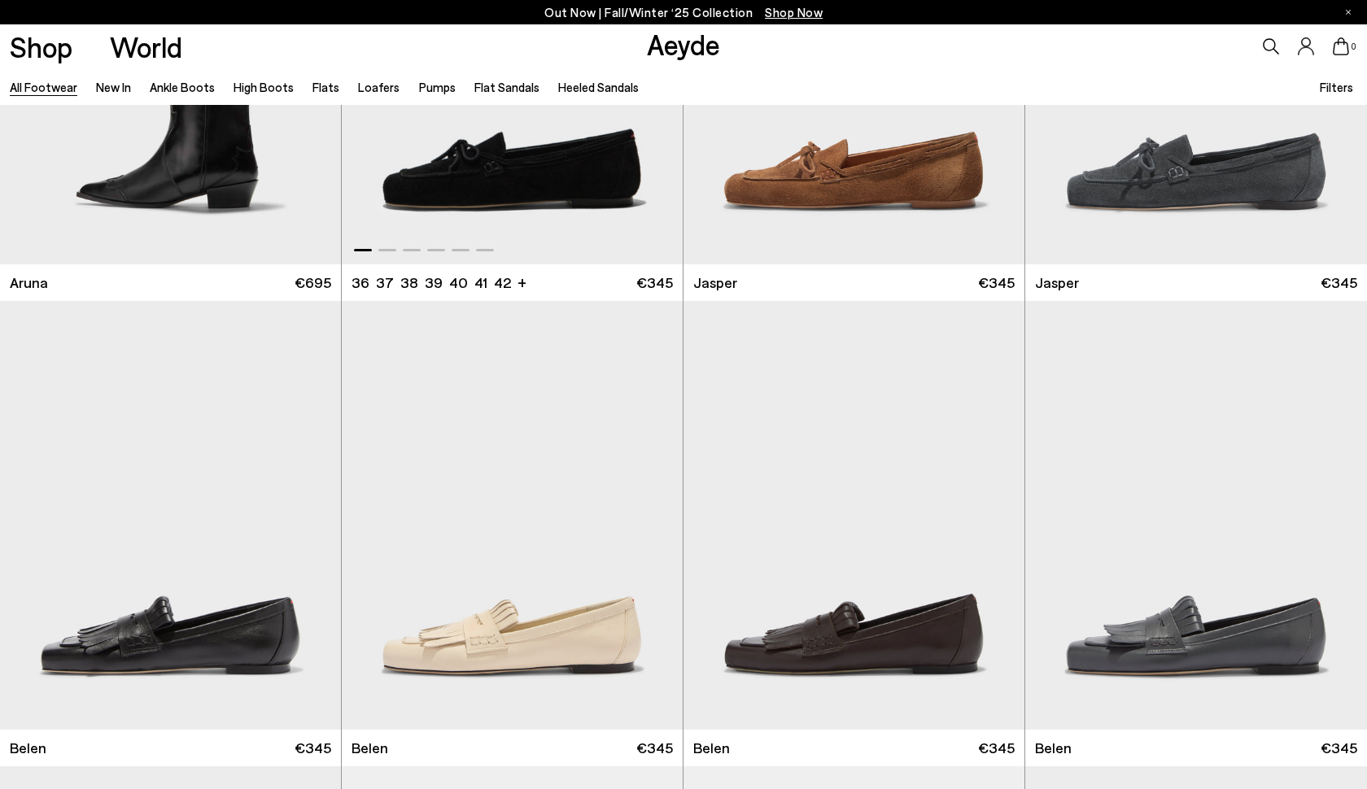
scroll to position [14726, 0]
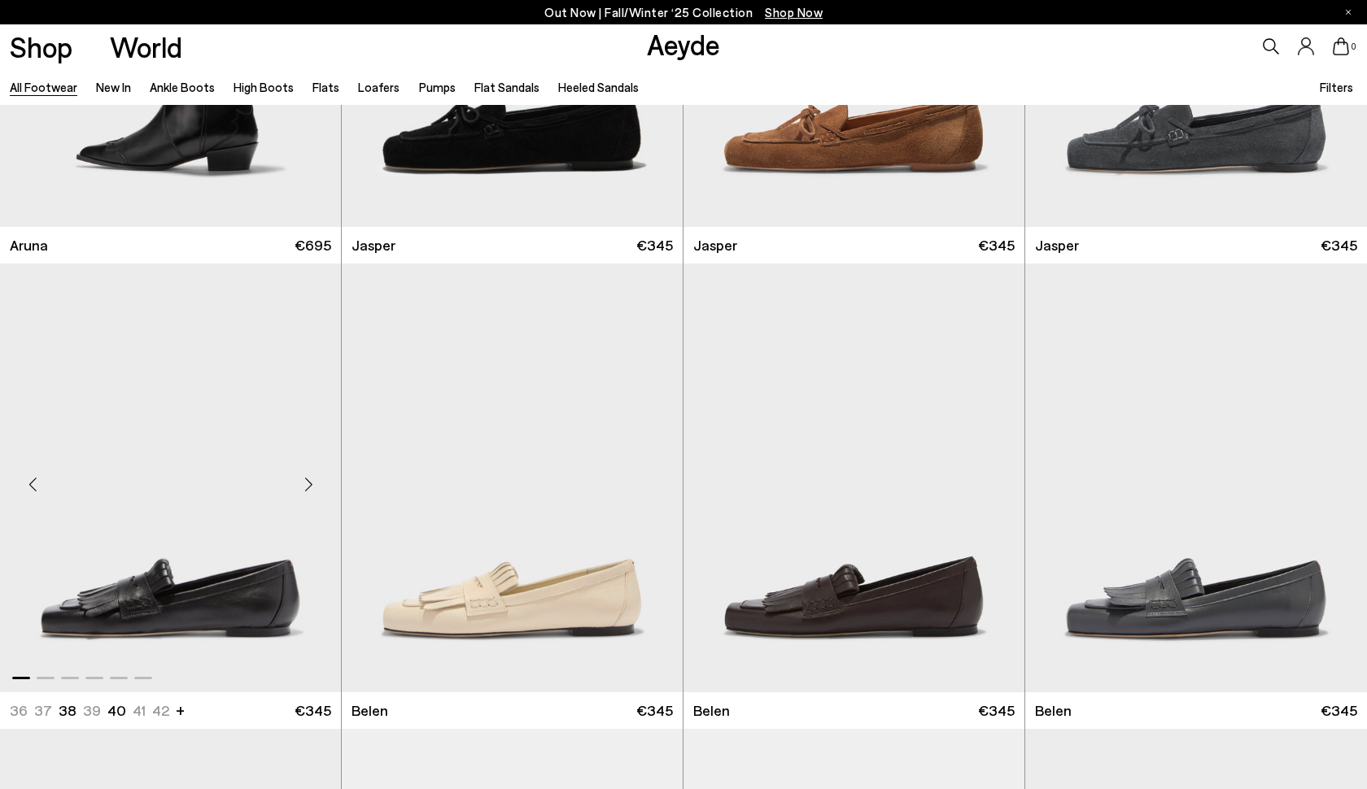
click at [306, 479] on div "Next slide" at bounding box center [308, 485] width 49 height 49
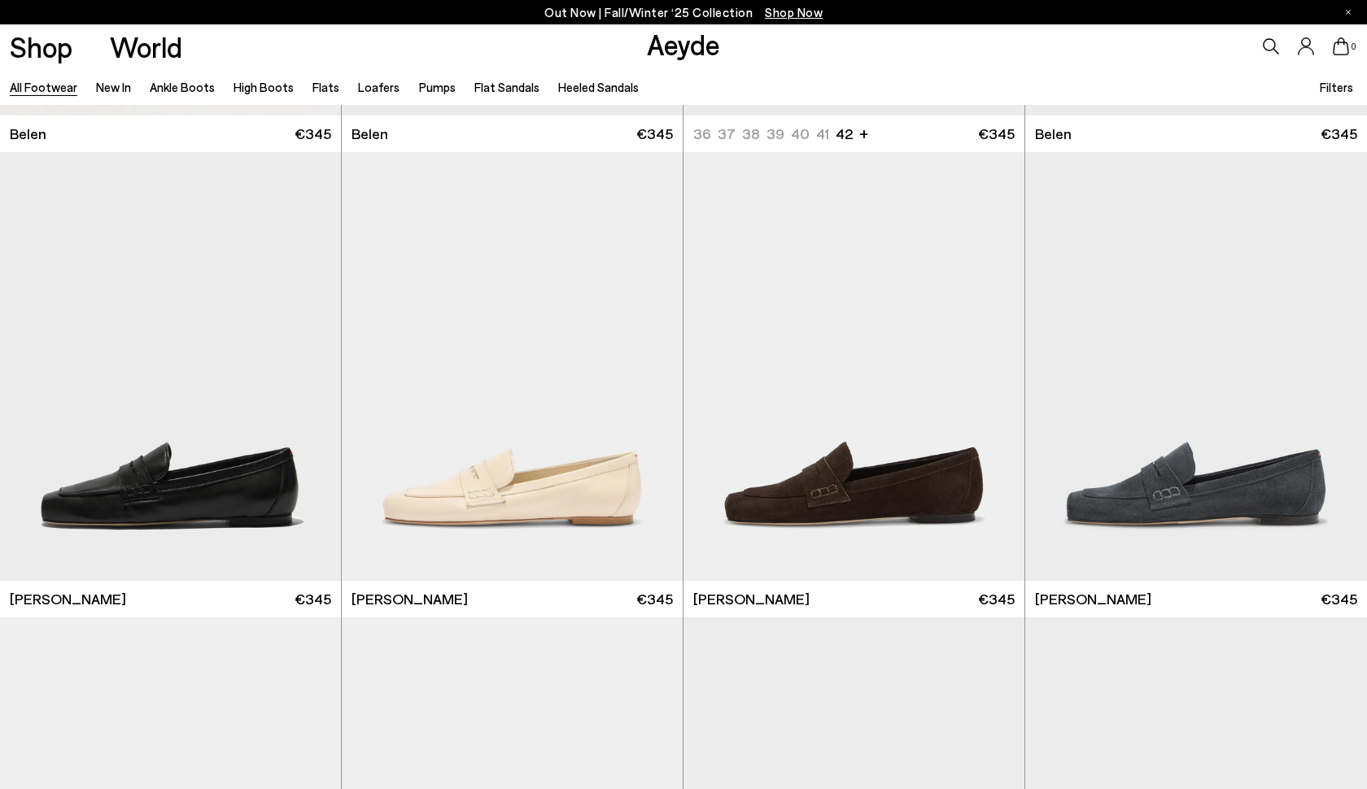
scroll to position [15426, 0]
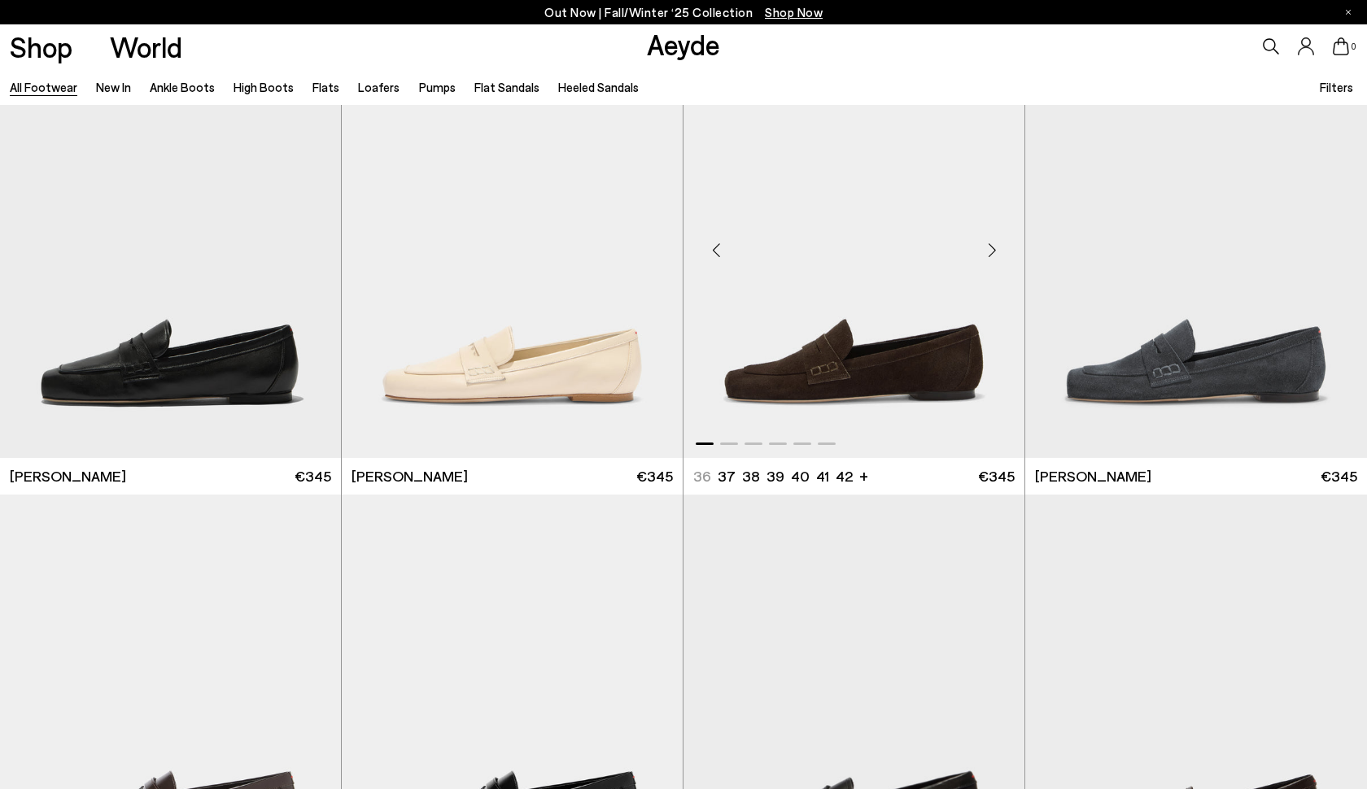
click at [991, 251] on div "Next slide" at bounding box center [992, 249] width 49 height 49
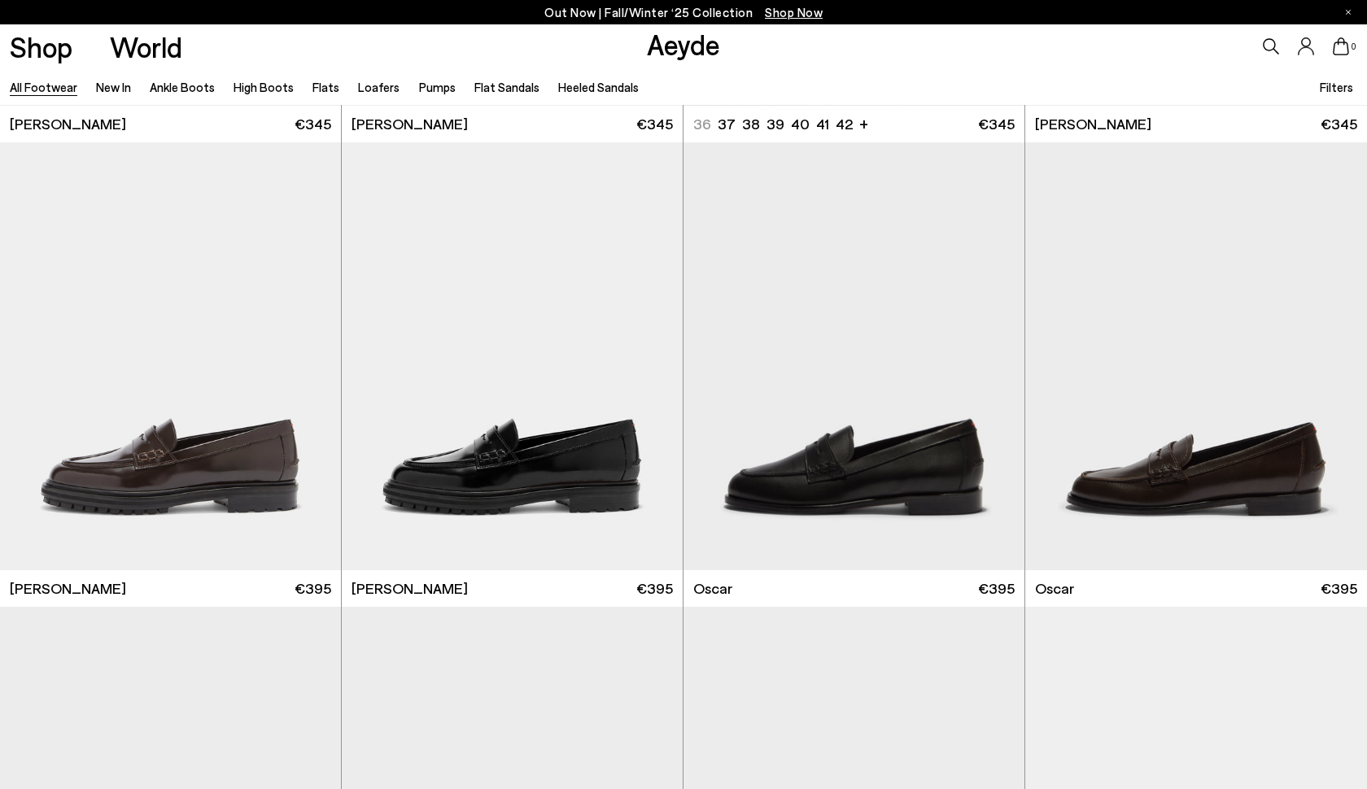
scroll to position [15836, 0]
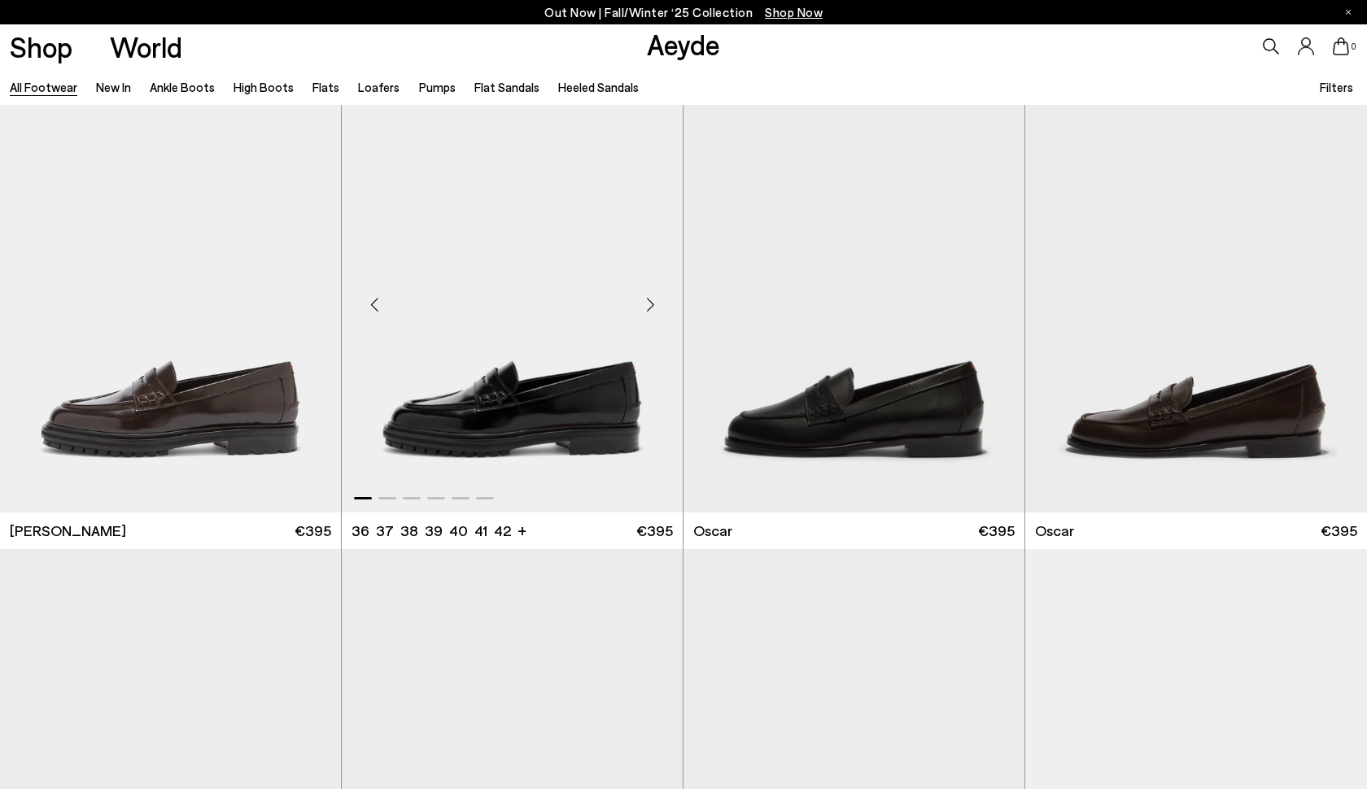
click at [650, 300] on div "Next slide" at bounding box center [650, 305] width 49 height 49
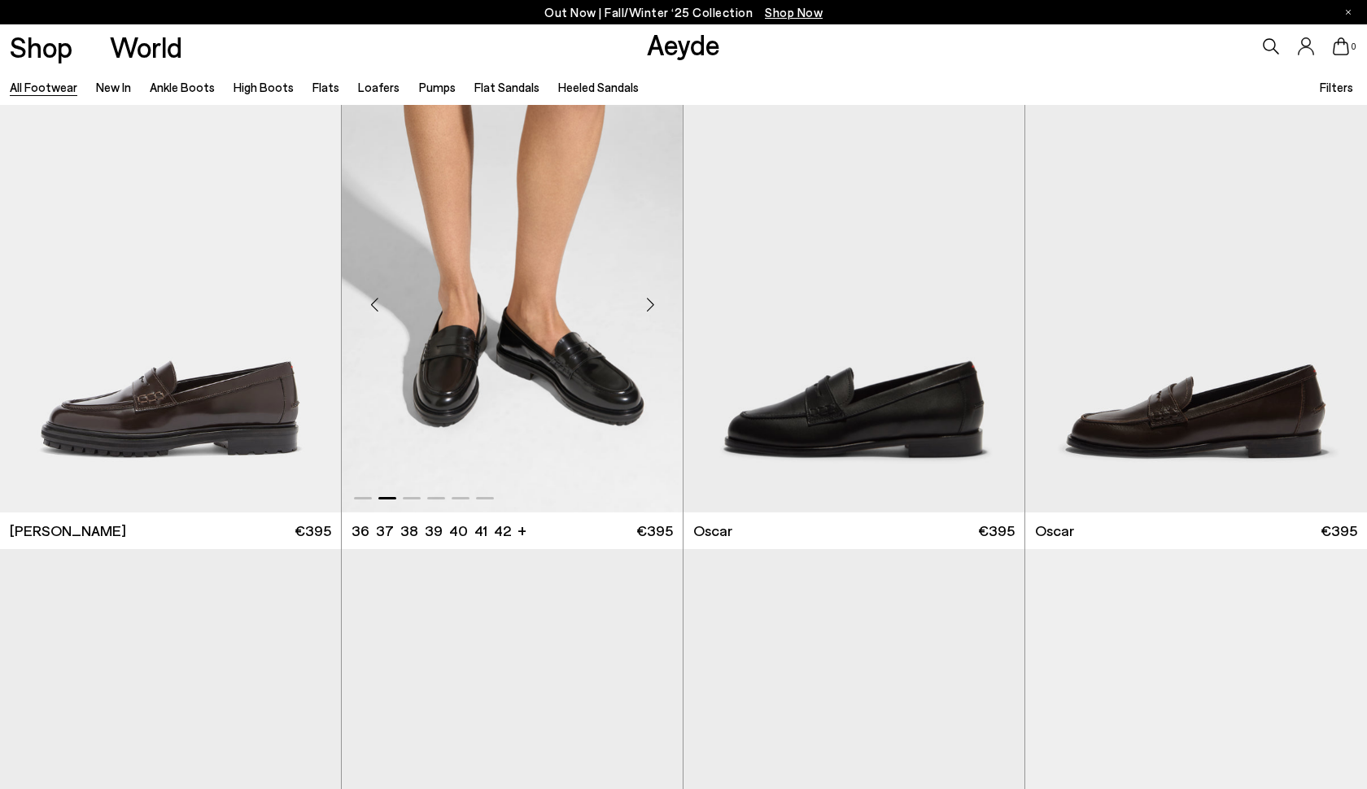
click at [650, 301] on div "Next slide" at bounding box center [650, 305] width 49 height 49
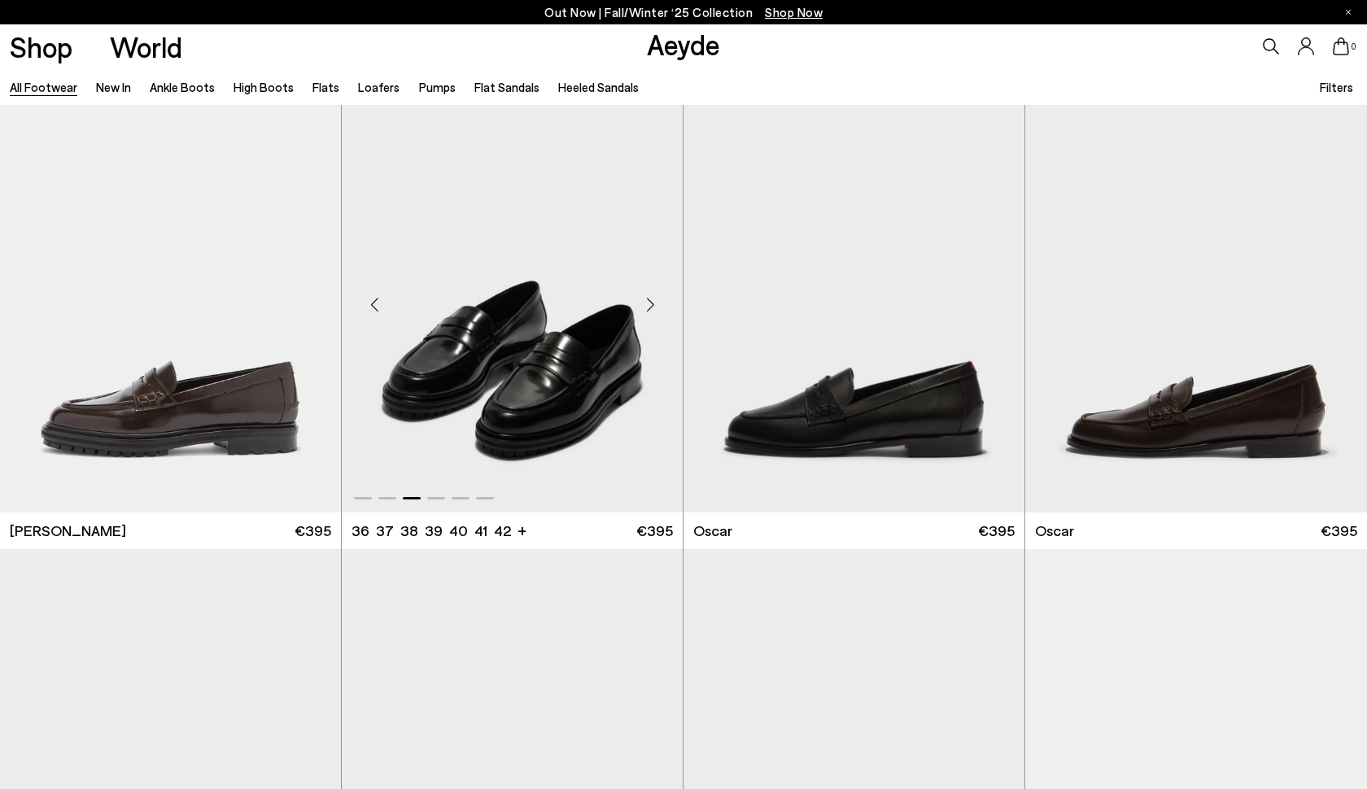
click at [650, 301] on div "Next slide" at bounding box center [650, 305] width 49 height 49
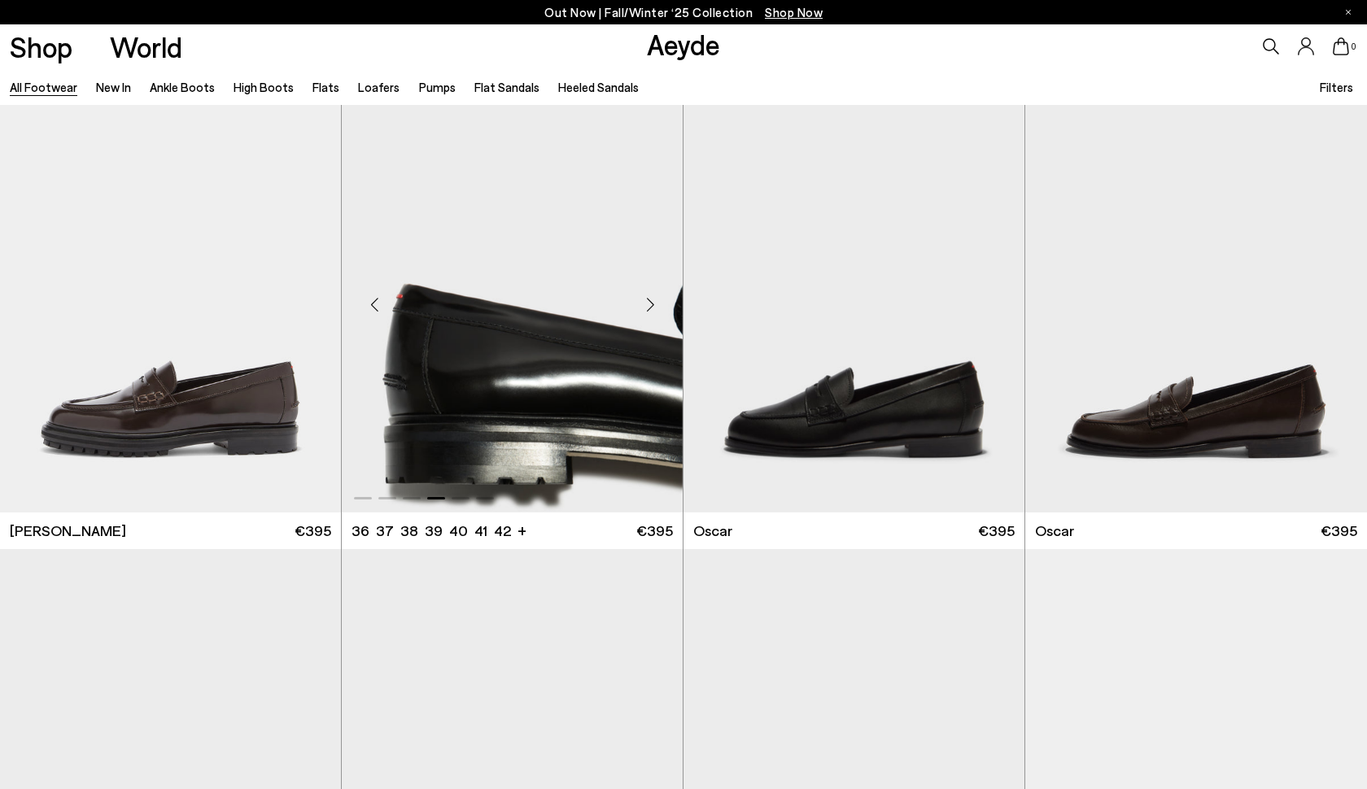
click at [650, 302] on div "Next slide" at bounding box center [650, 305] width 49 height 49
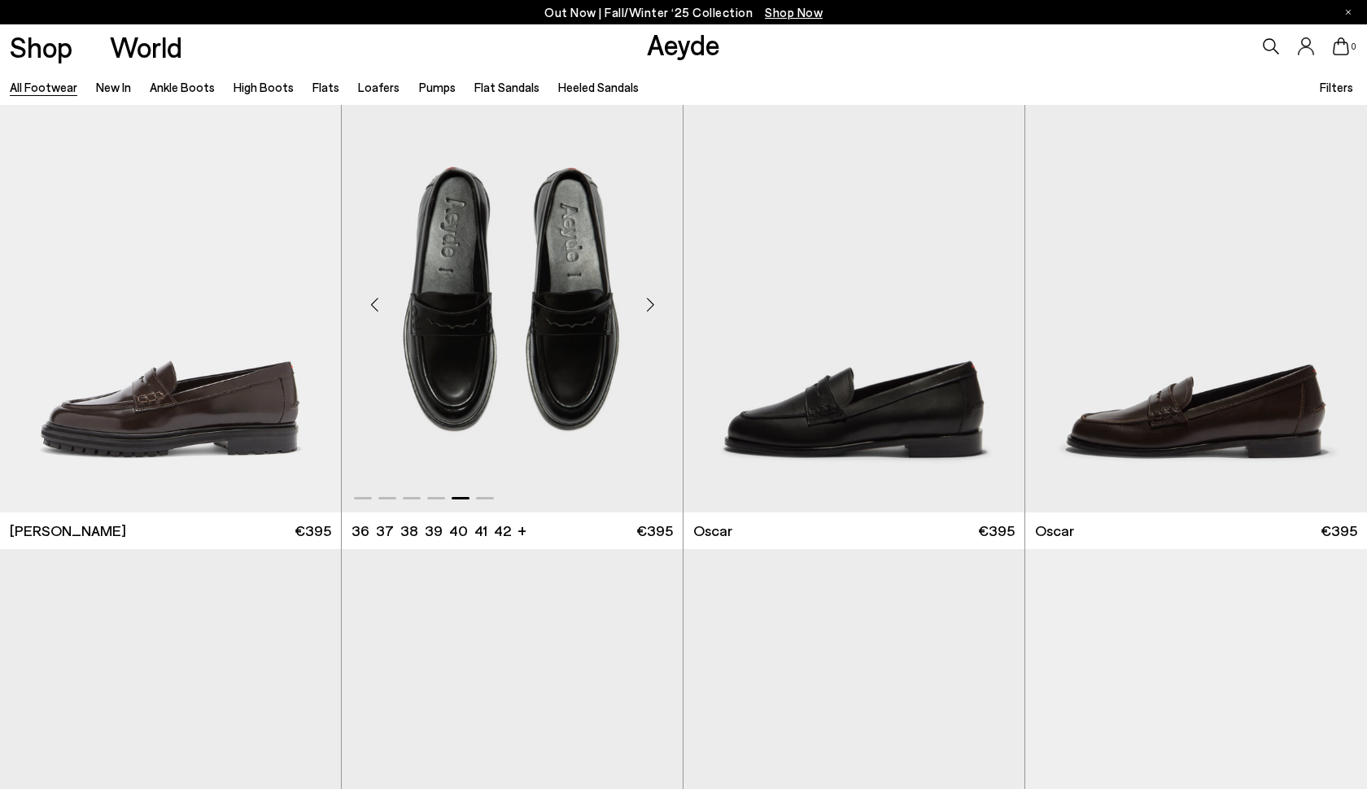
click at [650, 303] on div "Next slide" at bounding box center [650, 305] width 49 height 49
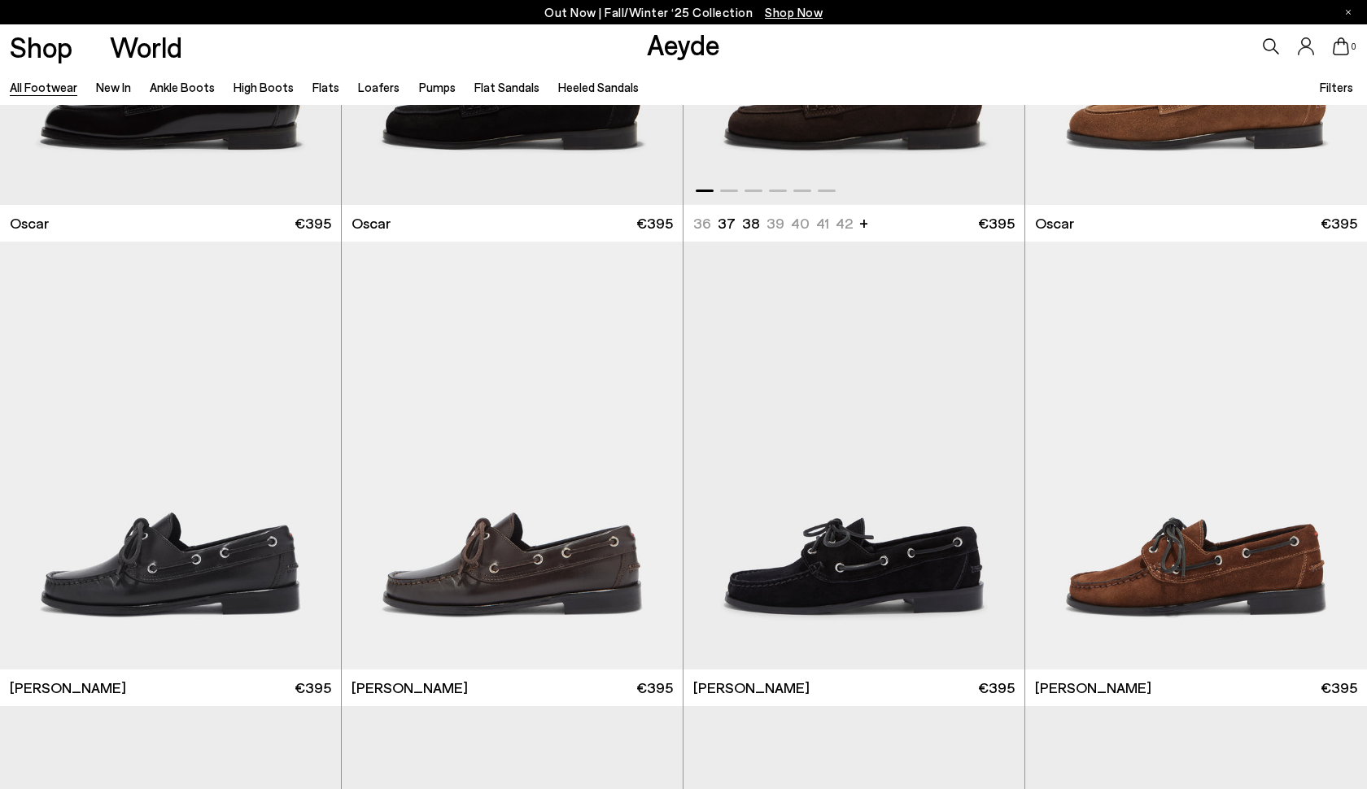
scroll to position [16652, 0]
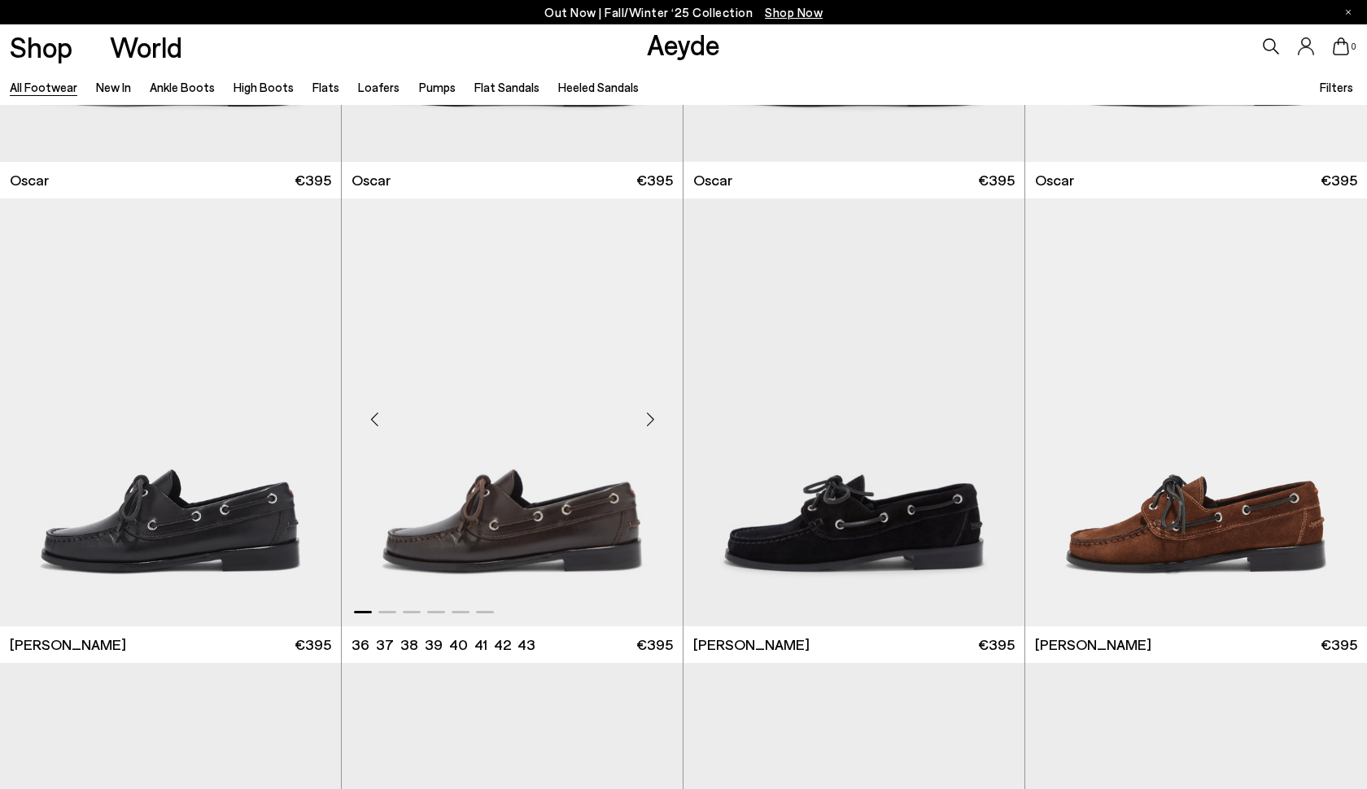
click at [650, 418] on div "Next slide" at bounding box center [650, 419] width 49 height 49
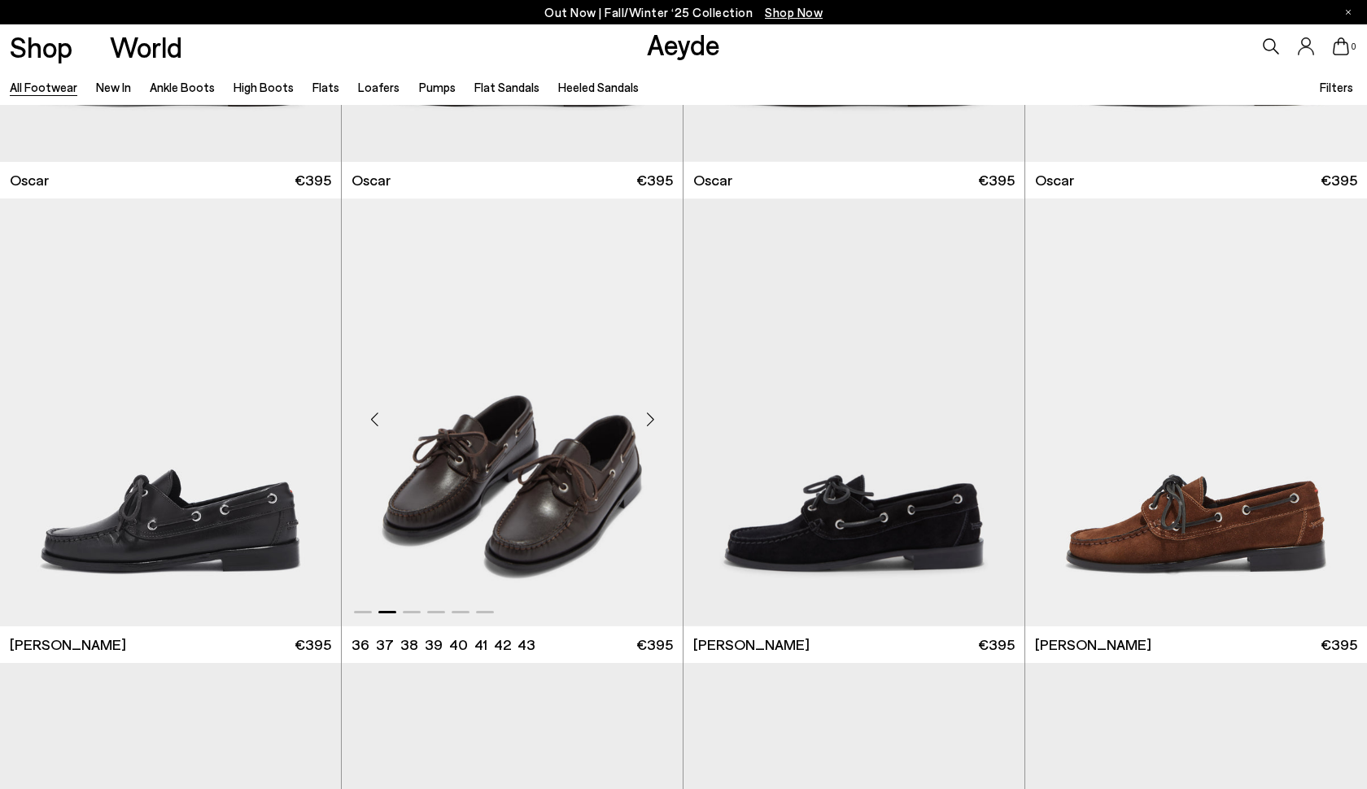
click at [650, 418] on div "Next slide" at bounding box center [650, 419] width 49 height 49
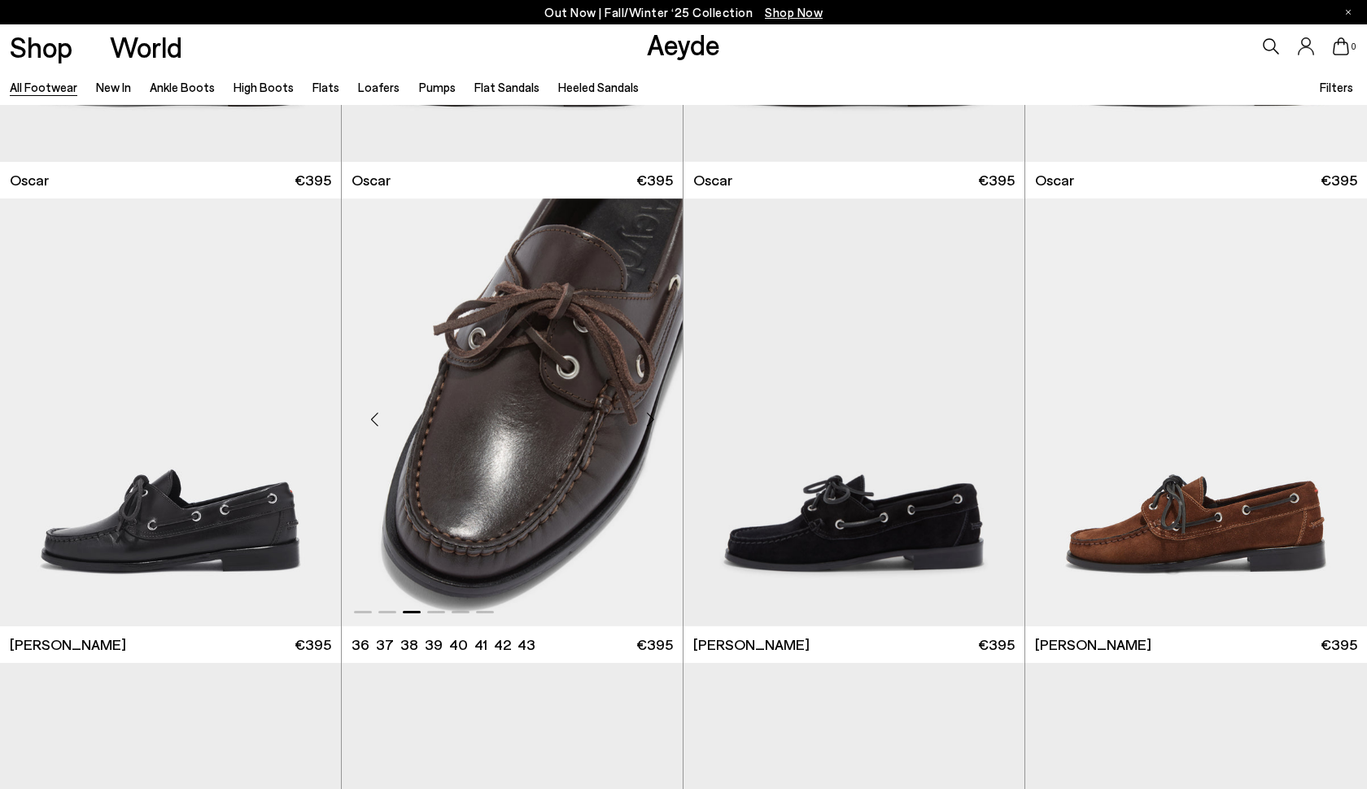
click at [650, 418] on div "Next slide" at bounding box center [650, 419] width 49 height 49
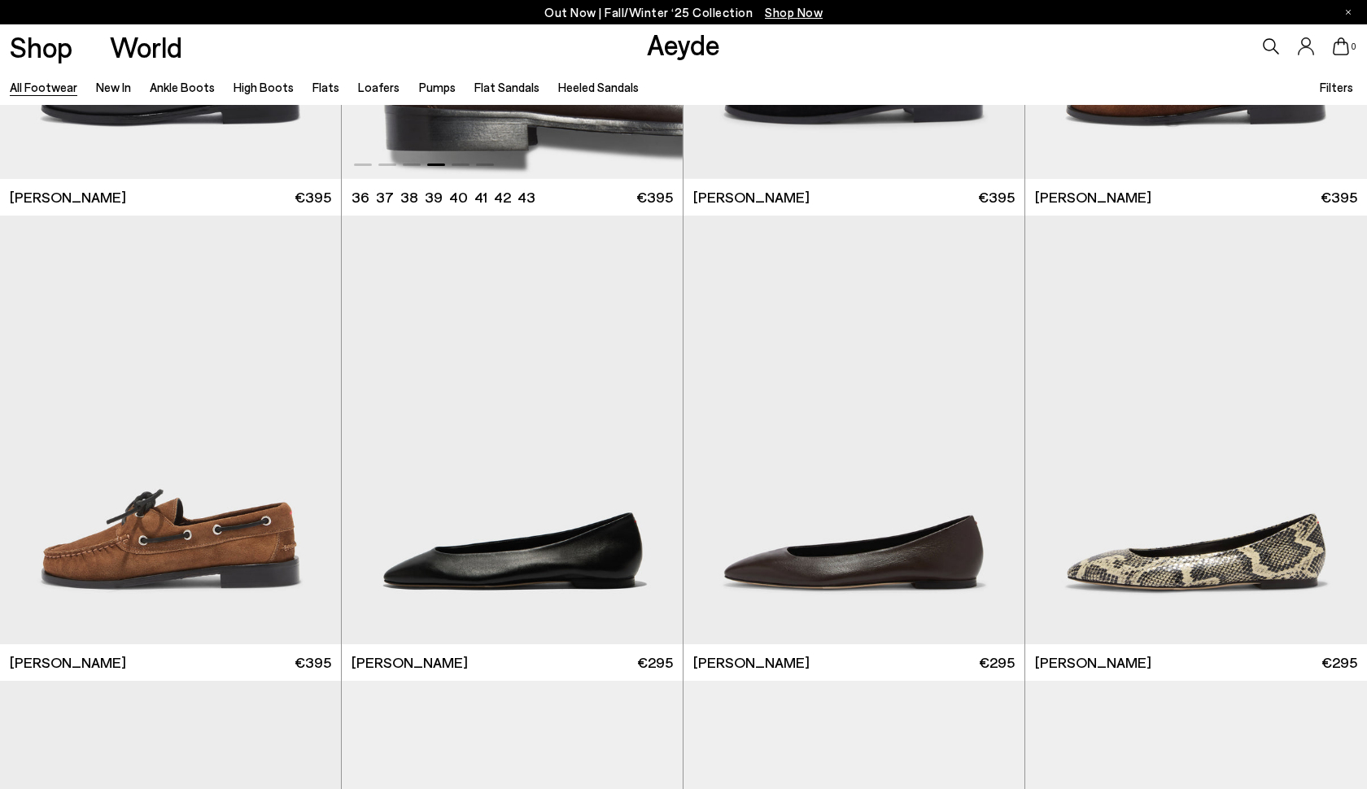
scroll to position [17223, 0]
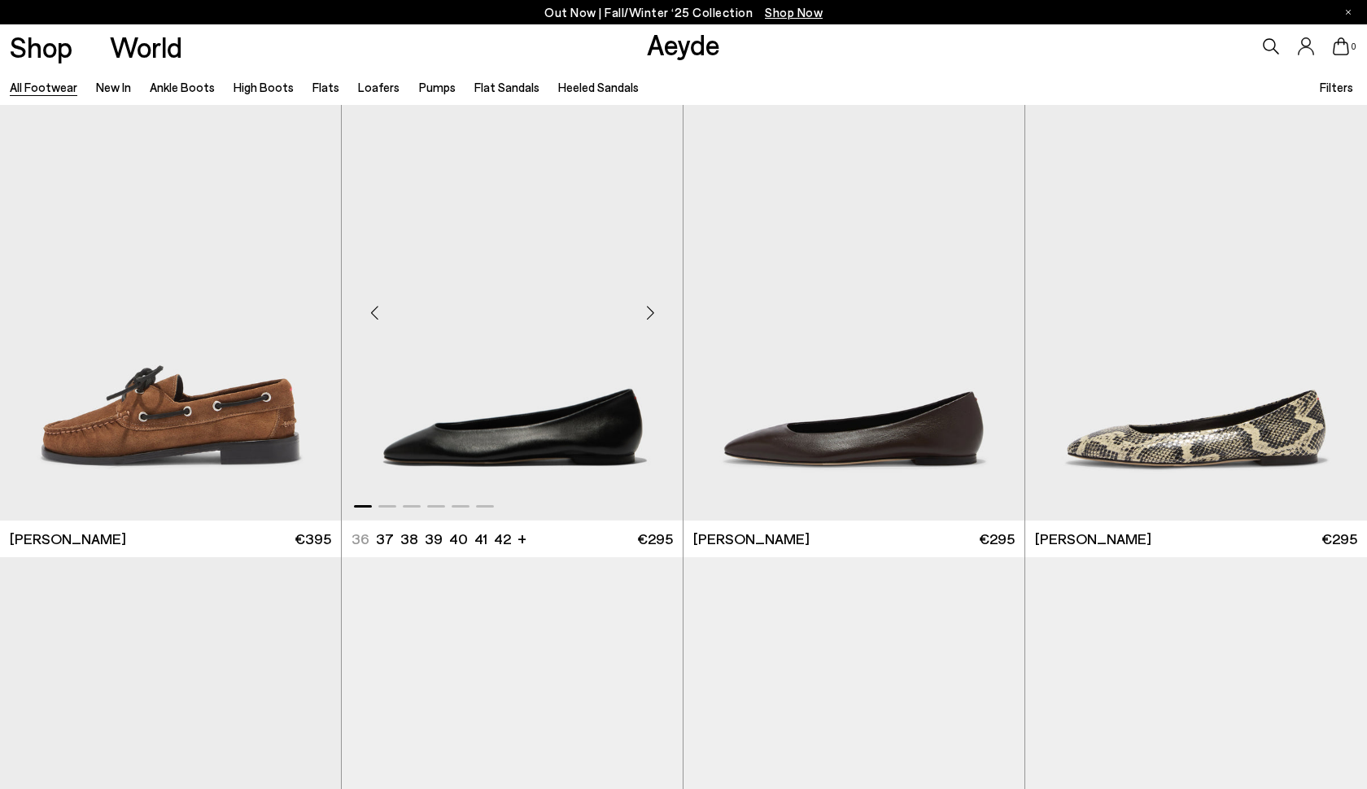
click at [649, 313] on div "Next slide" at bounding box center [650, 313] width 49 height 49
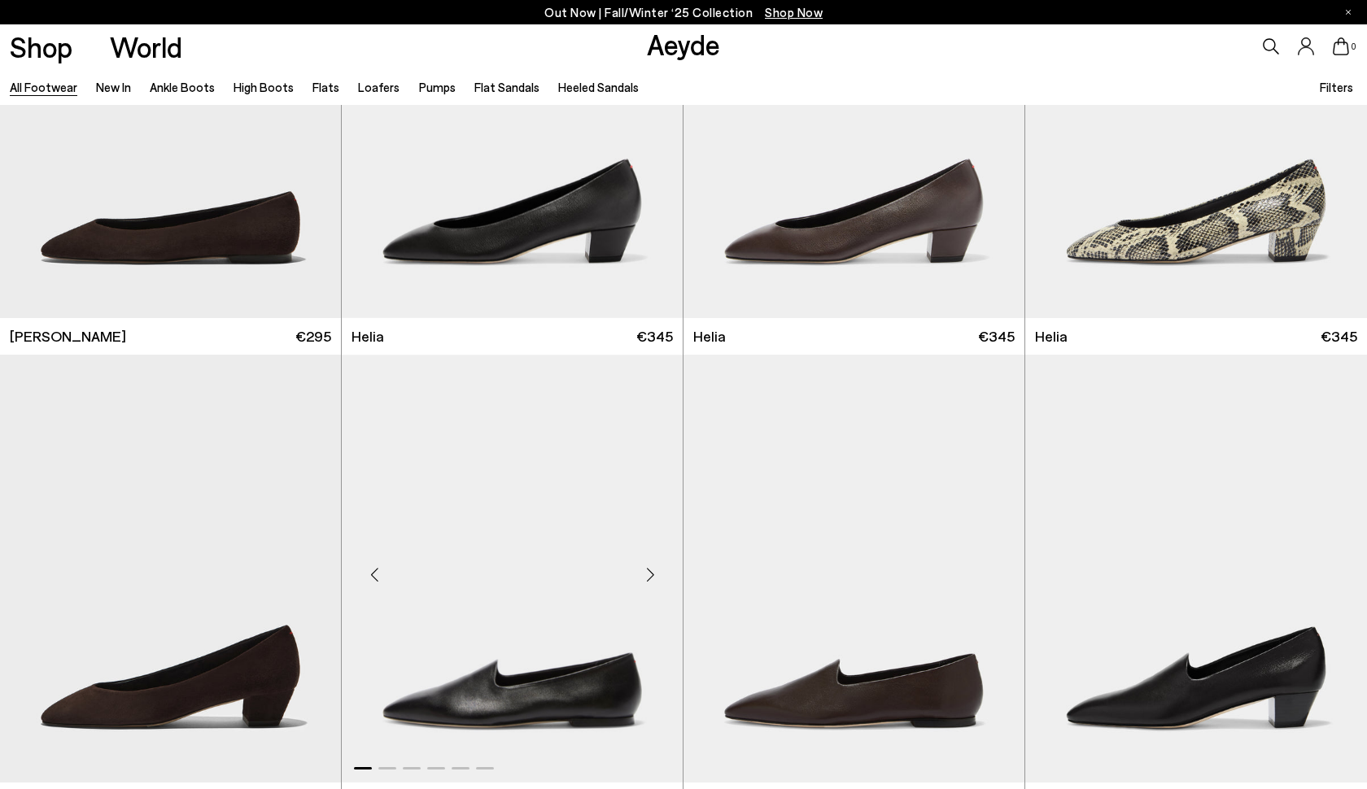
scroll to position [18081, 0]
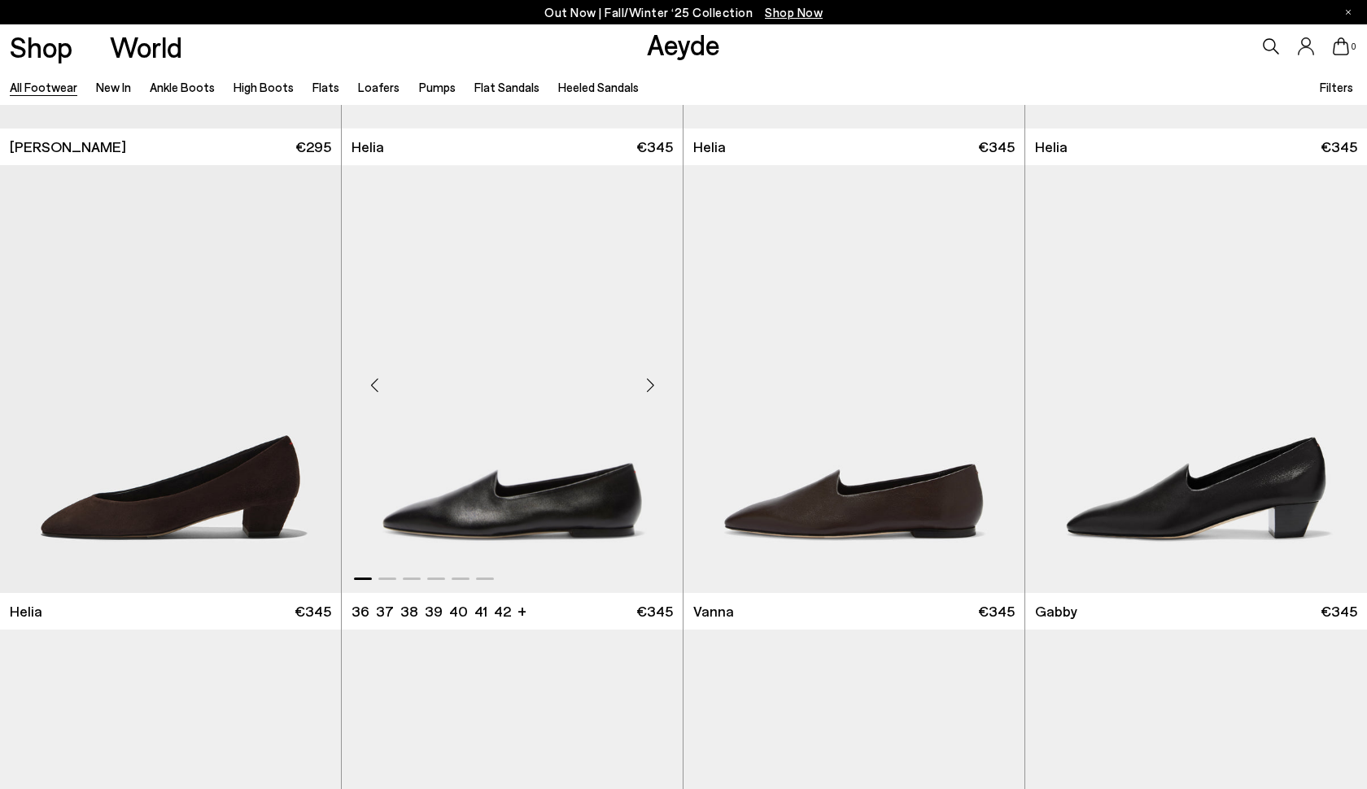
click at [655, 386] on div "Next slide" at bounding box center [650, 385] width 49 height 49
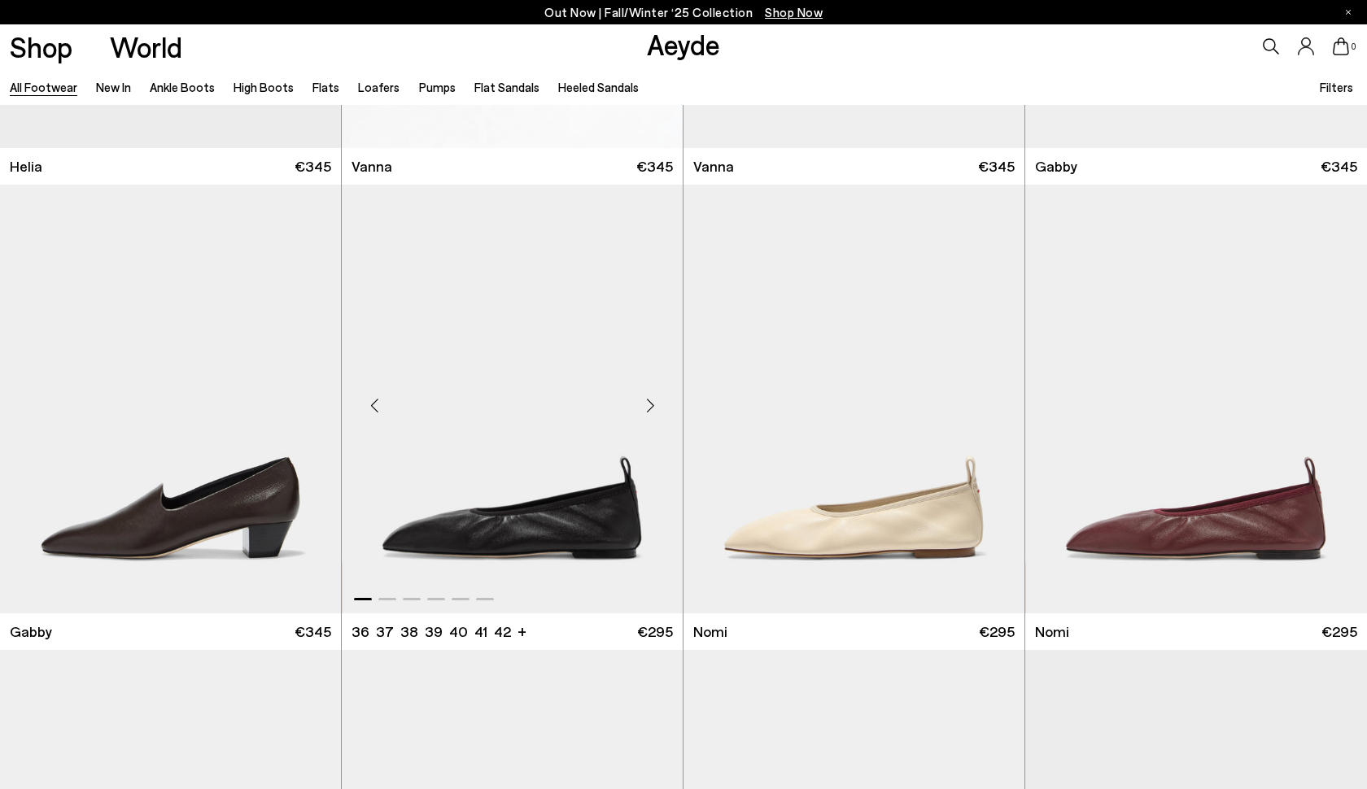
scroll to position [18531, 0]
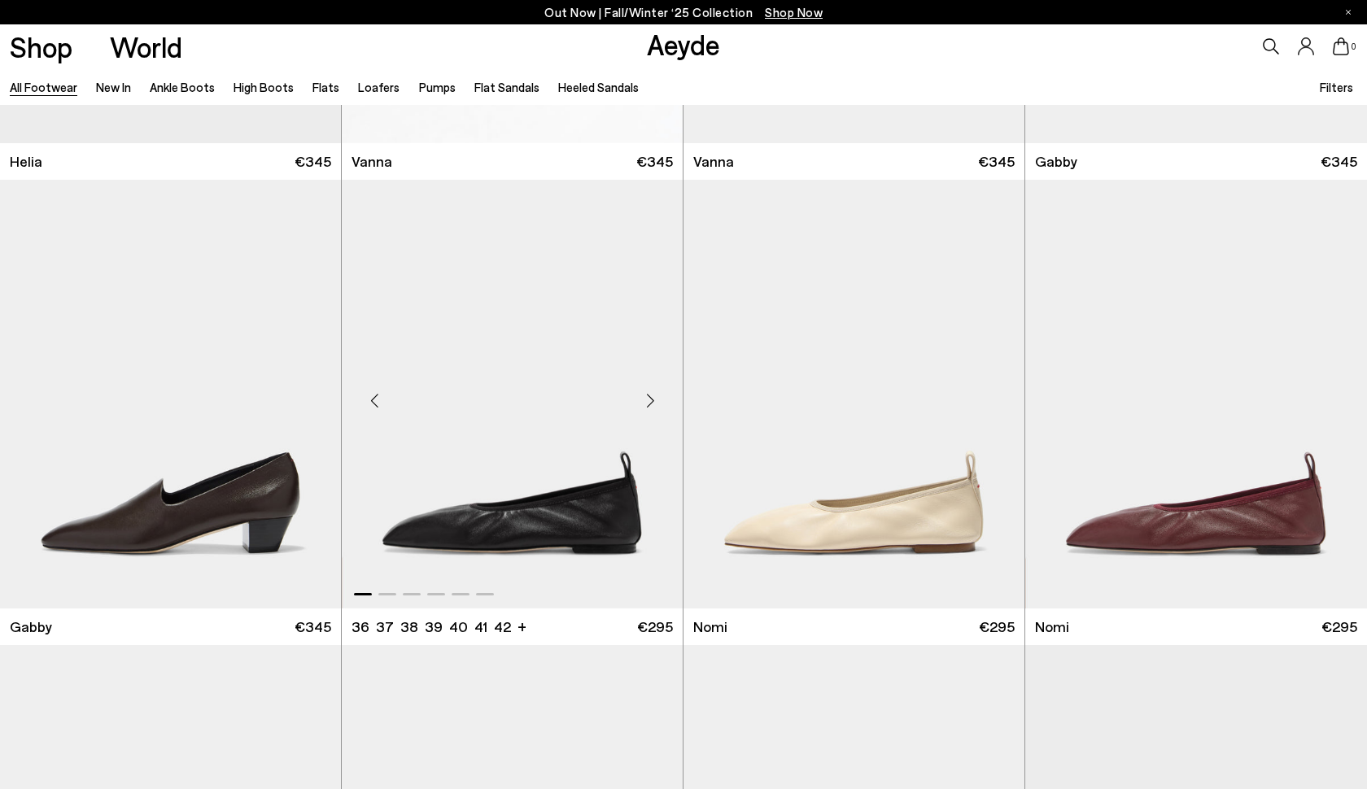
click at [650, 396] on div "Next slide" at bounding box center [650, 401] width 49 height 49
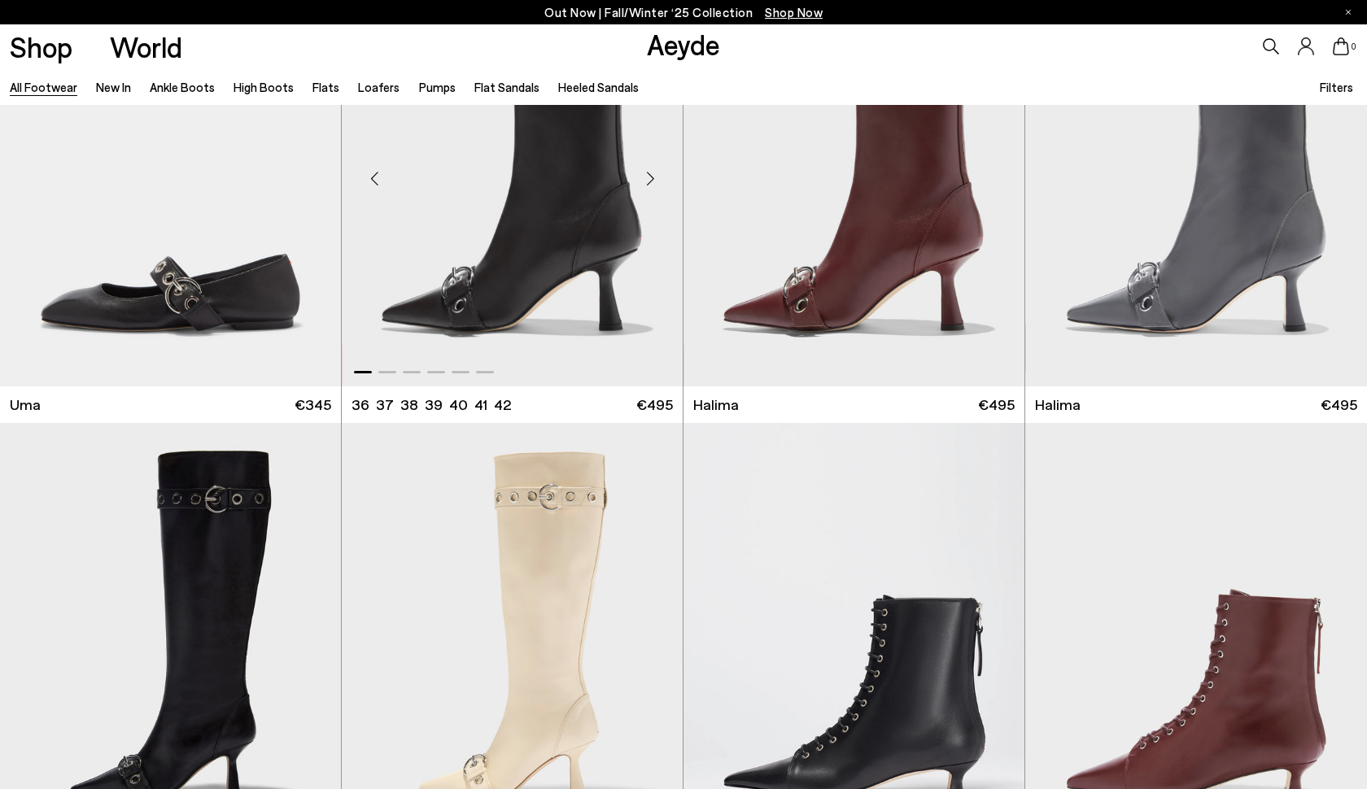
scroll to position [21420, 0]
